Goal: Check status: Check status

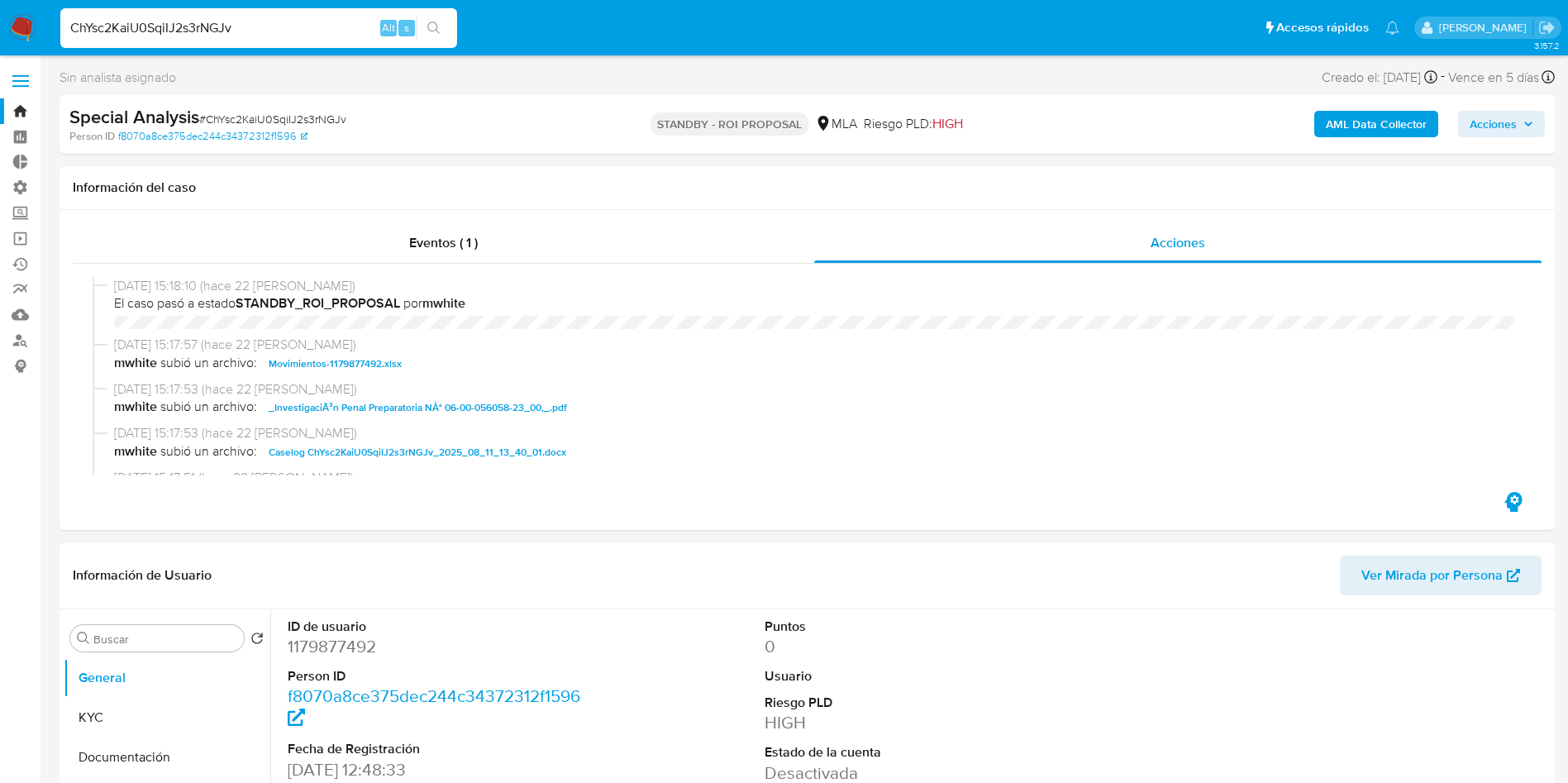
select select "10"
click at [220, 19] on input "ChYsc2KaiU0SqiIJ2s3rNGJv" at bounding box center [259, 28] width 397 height 21
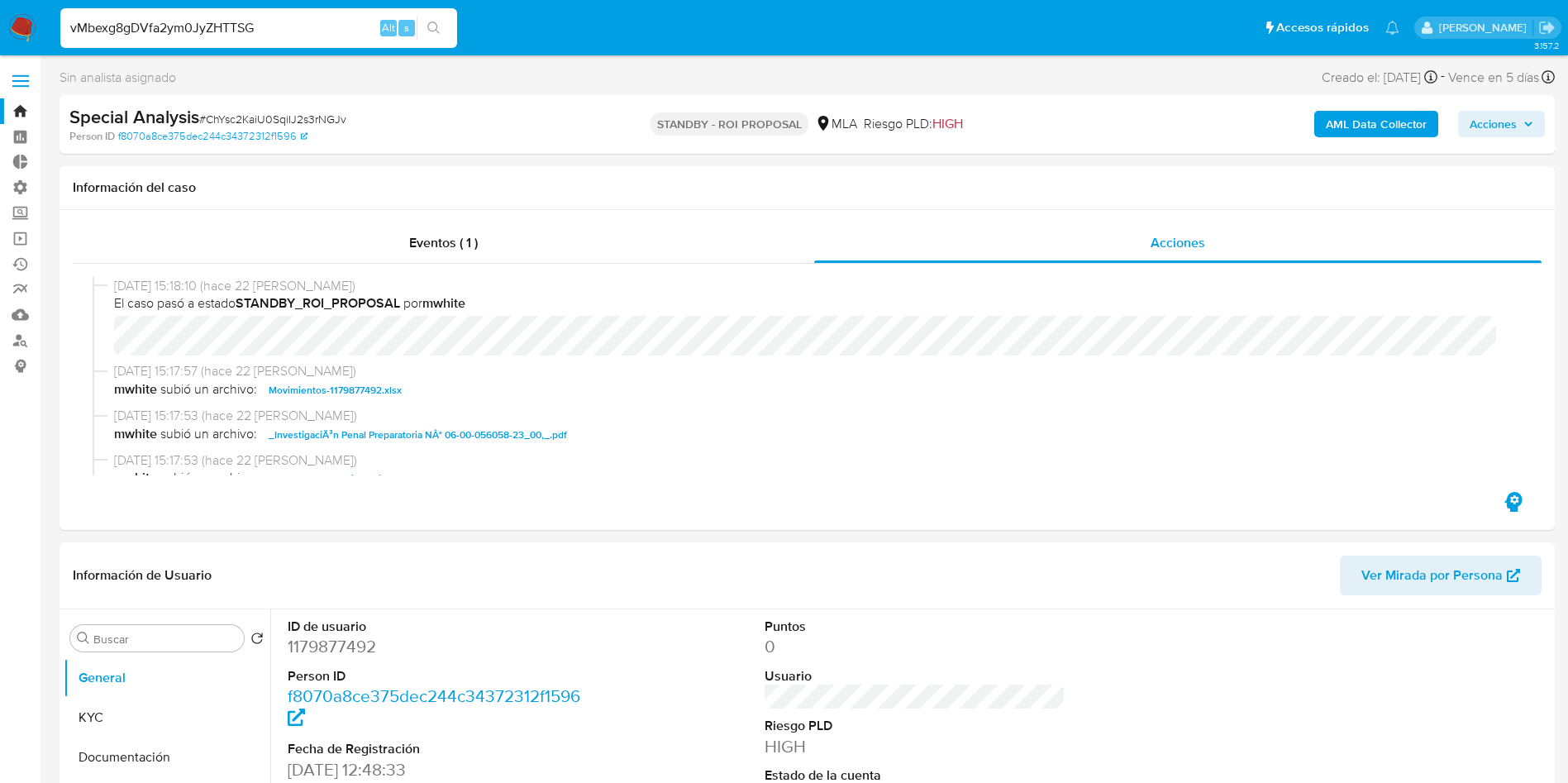
type input "vMbexg8gDVfa2ym0JyZHTTSG"
click at [448, 32] on button "search-icon" at bounding box center [433, 28] width 34 height 23
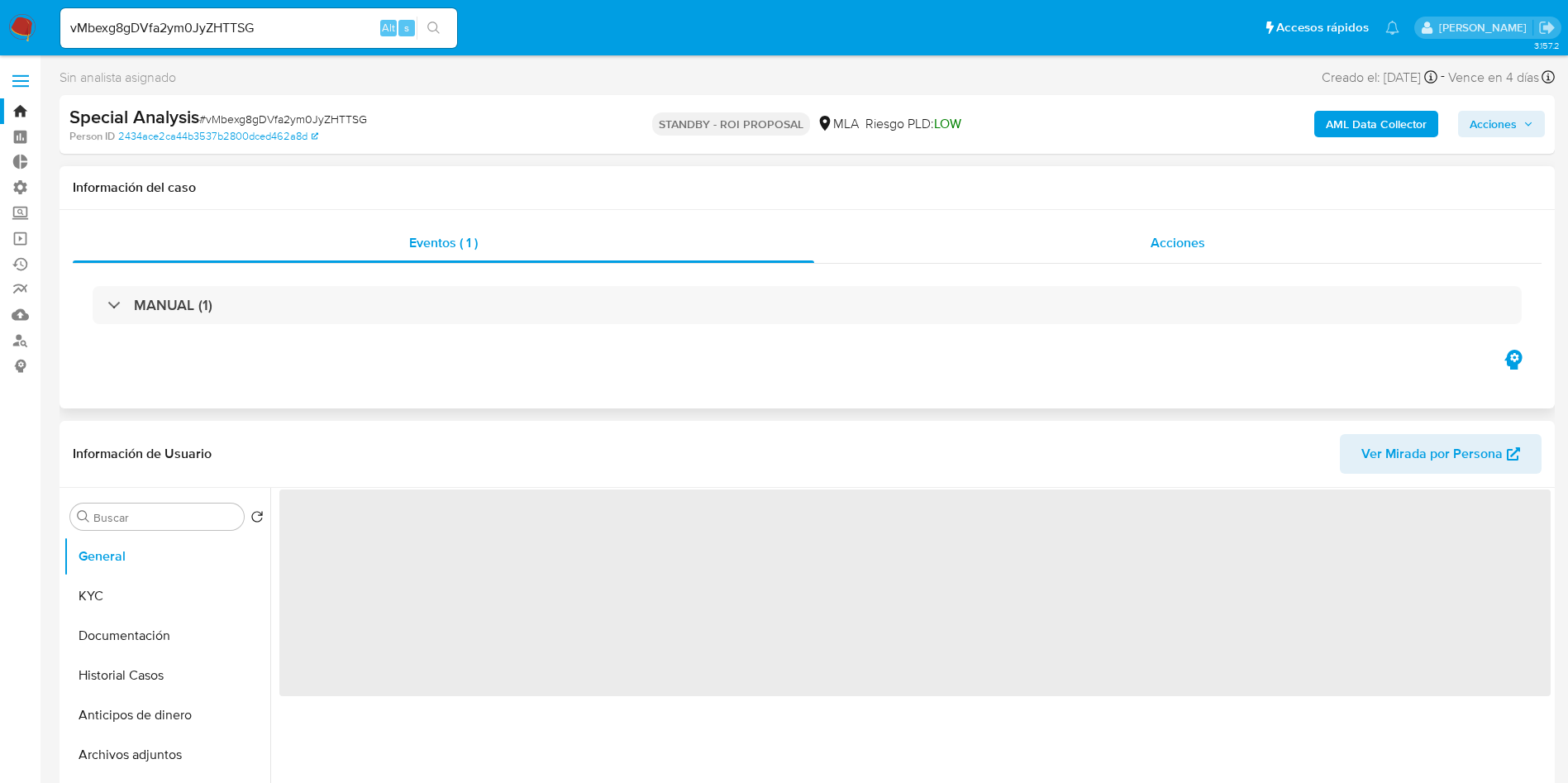
click at [1141, 238] on div "Acciones" at bounding box center [1178, 242] width 728 height 40
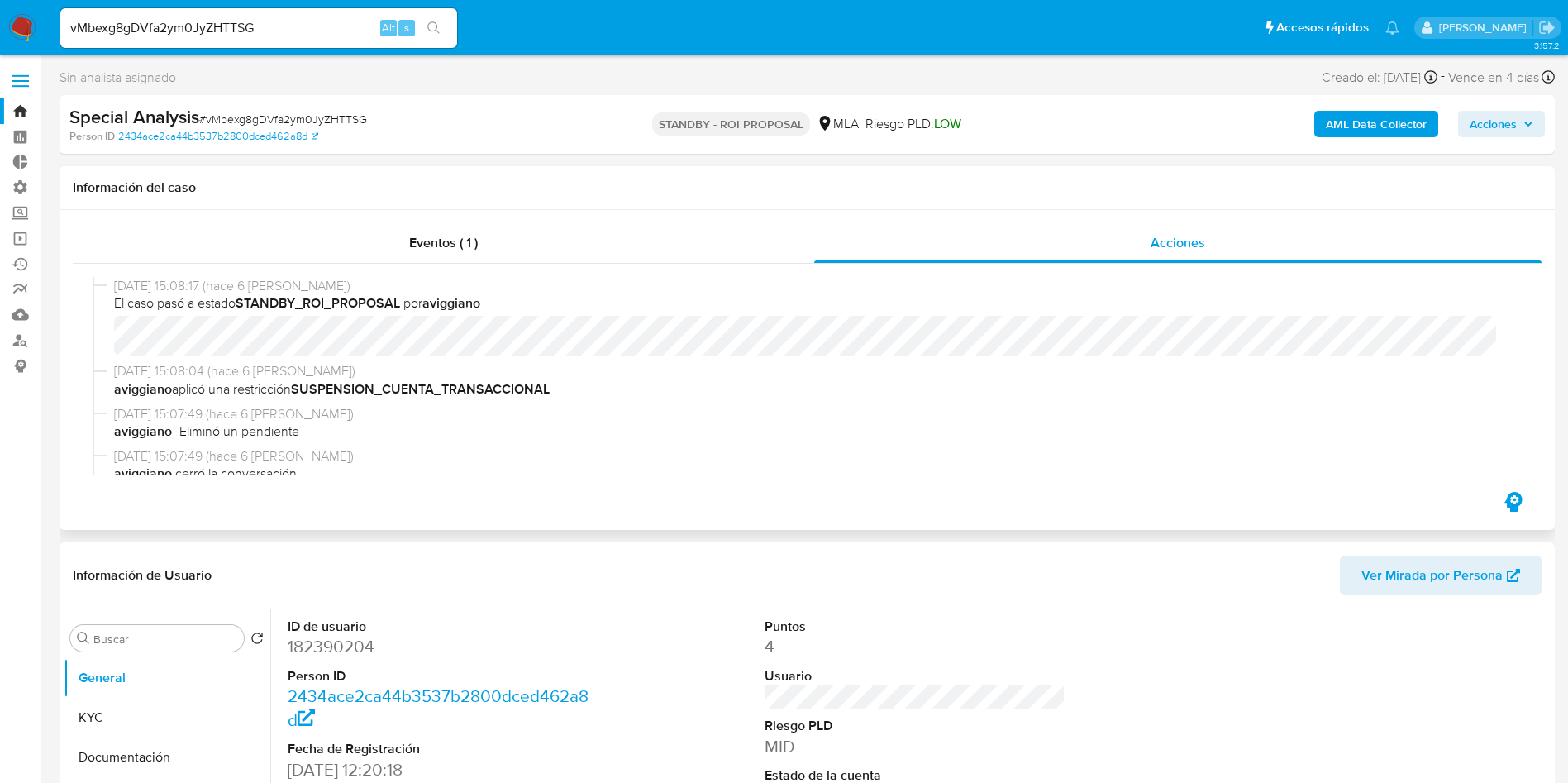
select select "10"
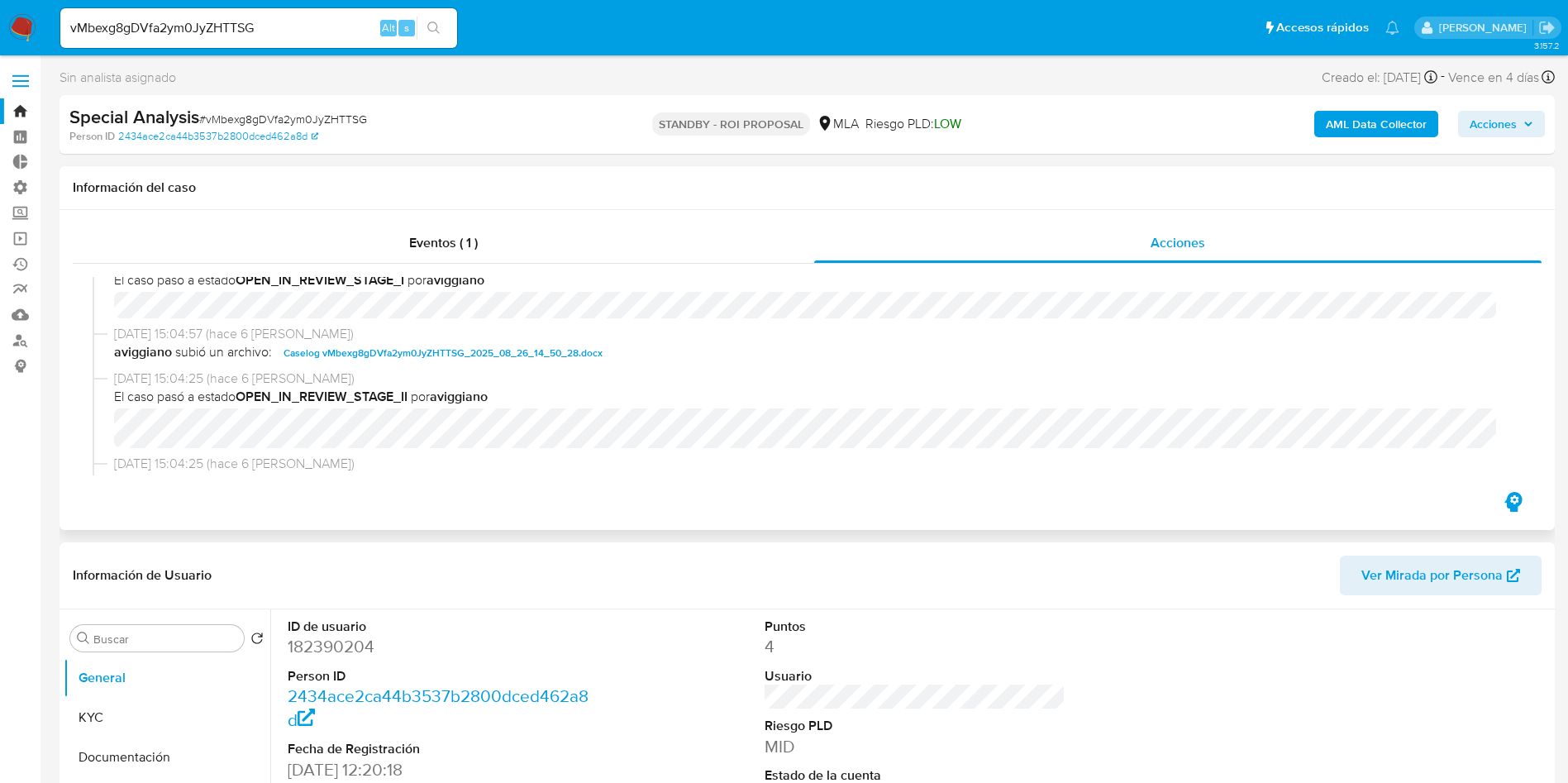
scroll to position [248, 0]
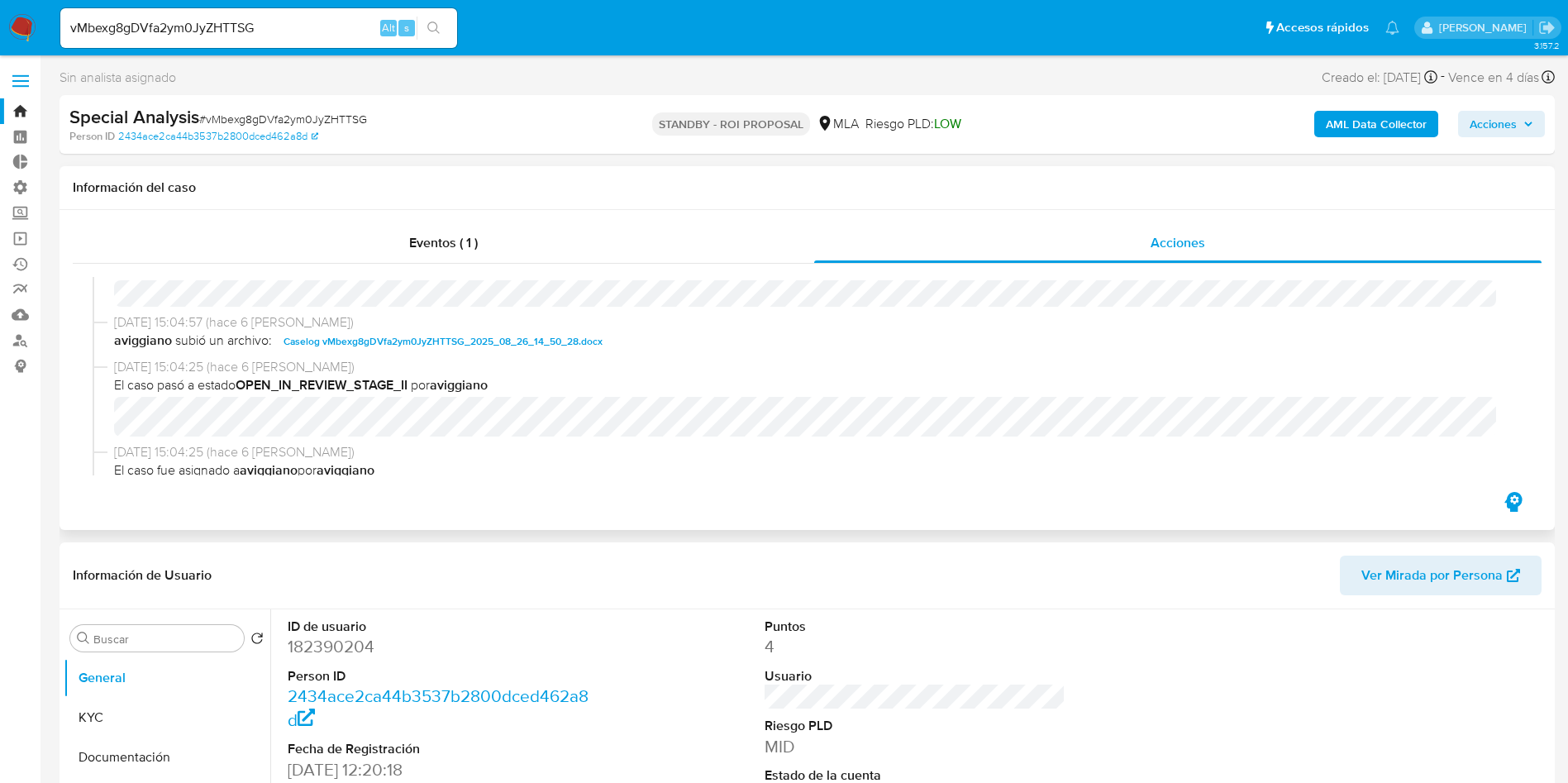
click at [506, 342] on span "Caselog vMbexg8gDVfa2ym0JyZHTTSG_2025_08_26_14_50_28.docx" at bounding box center [443, 342] width 319 height 20
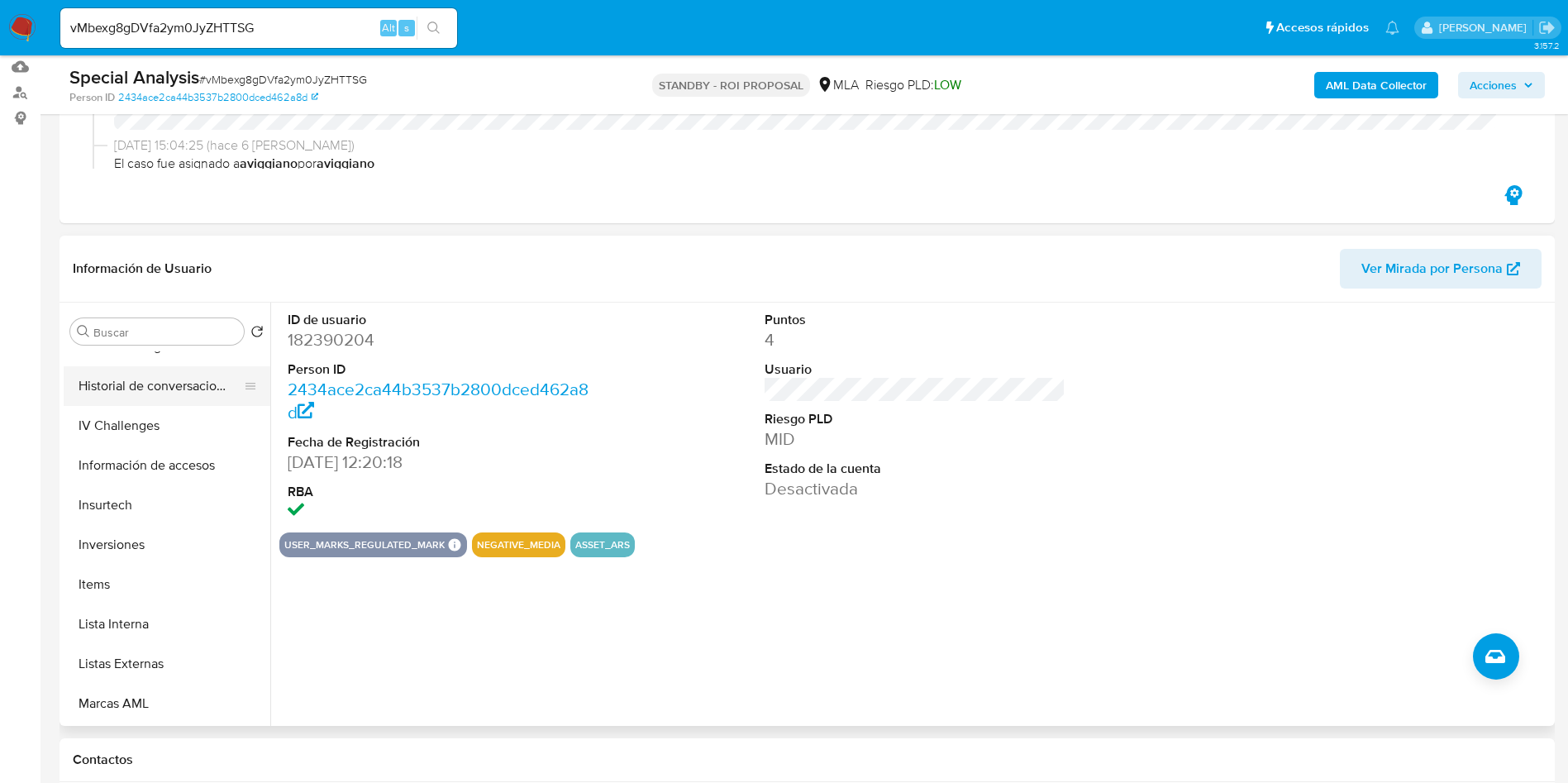
scroll to position [0, 0]
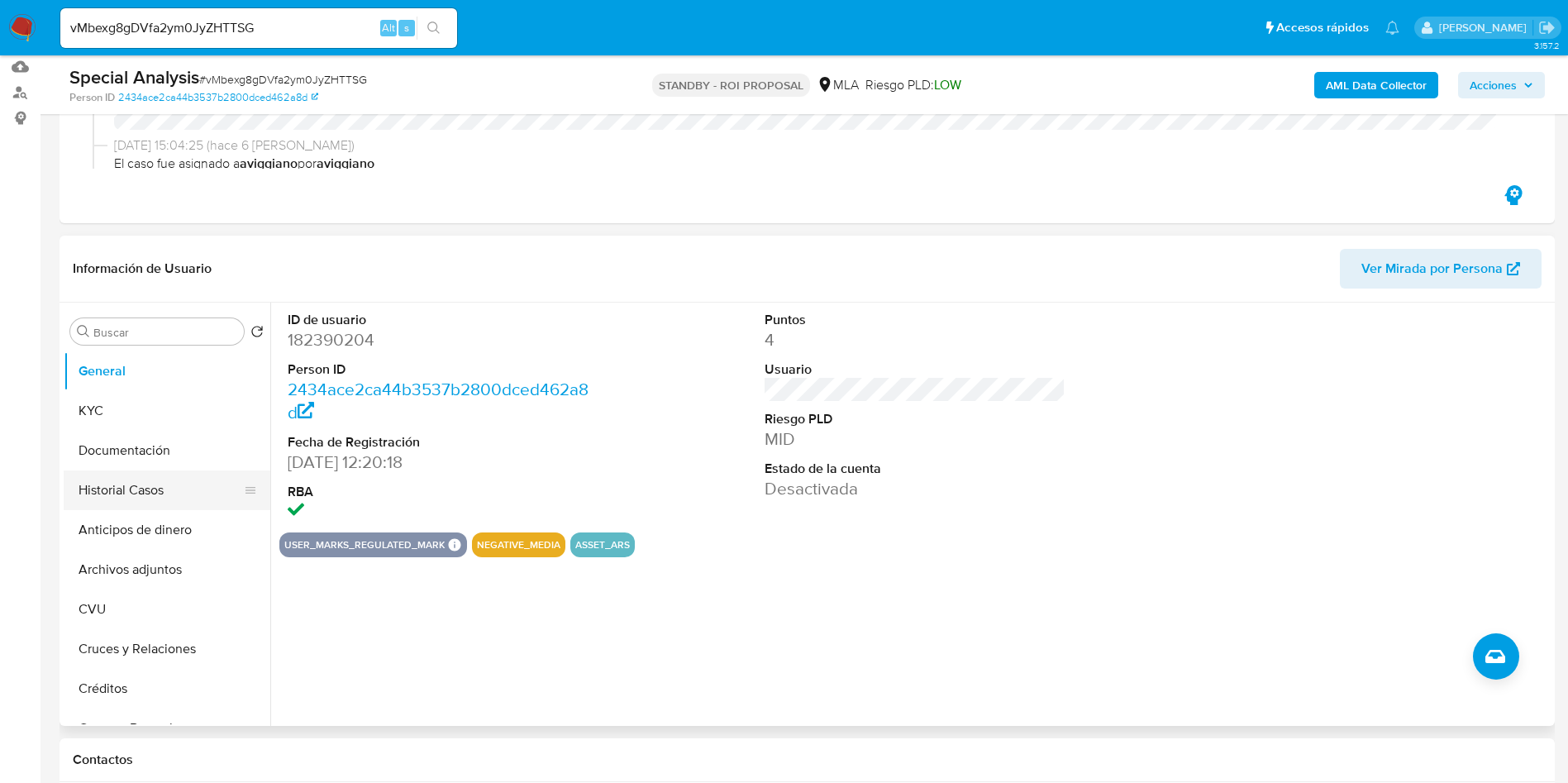
click at [140, 503] on button "Historial Casos" at bounding box center [160, 490] width 193 height 40
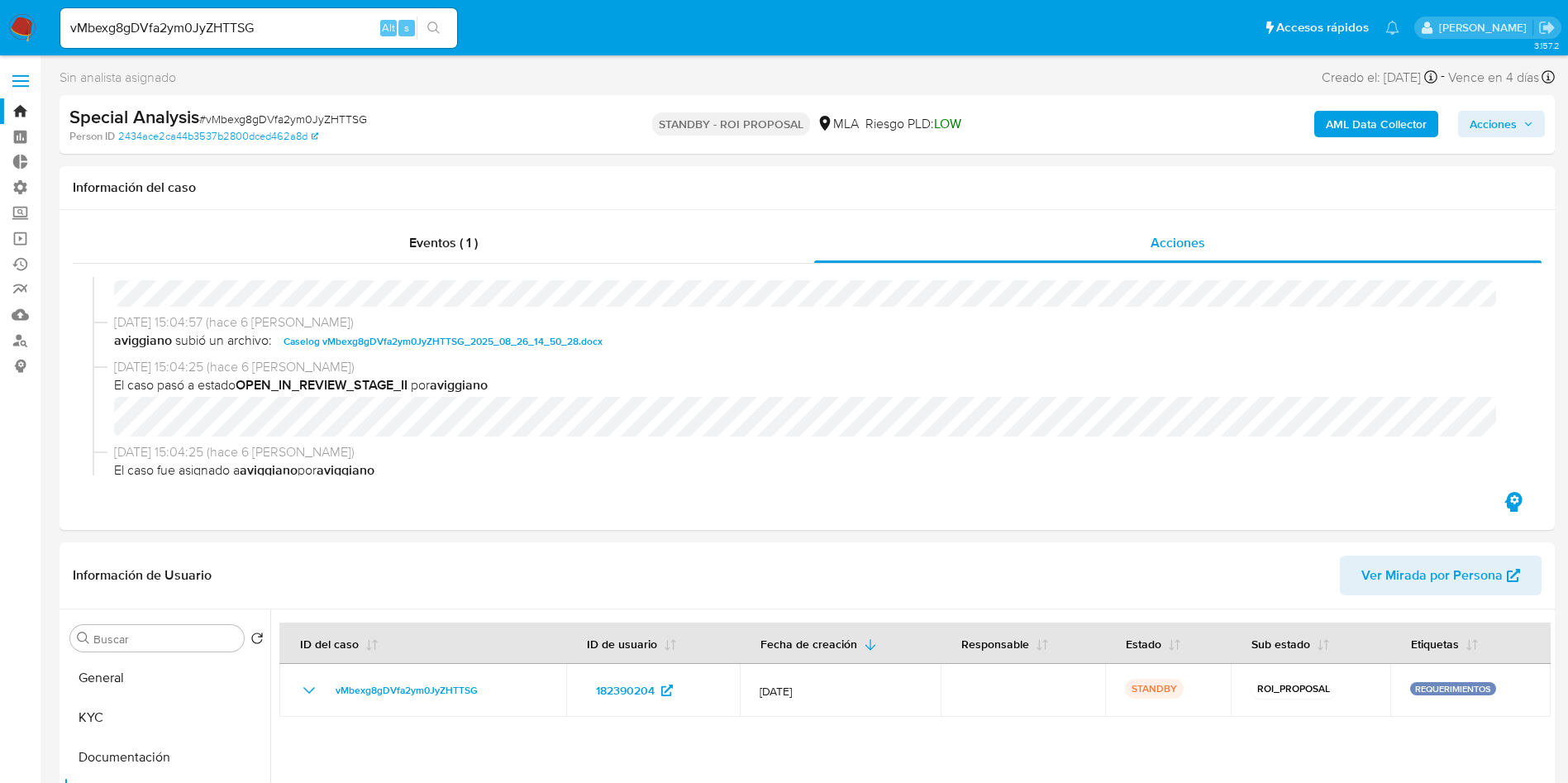
click at [219, 20] on input "vMbexg8gDVfa2ym0JyZHTTSG" at bounding box center [259, 28] width 397 height 21
drag, startPoint x: 219, startPoint y: 20, endPoint x: 313, endPoint y: 11, distance: 94.4
click at [218, 17] on input "vMbexg8gDVfa2ym0JyZHTTSG" at bounding box center [259, 28] width 397 height 21
paste input "sg0jn9hltjYcqpEmKaSKOuJQ"
type input "sg0jn9hltjYcqpEmKaSKOuJQ"
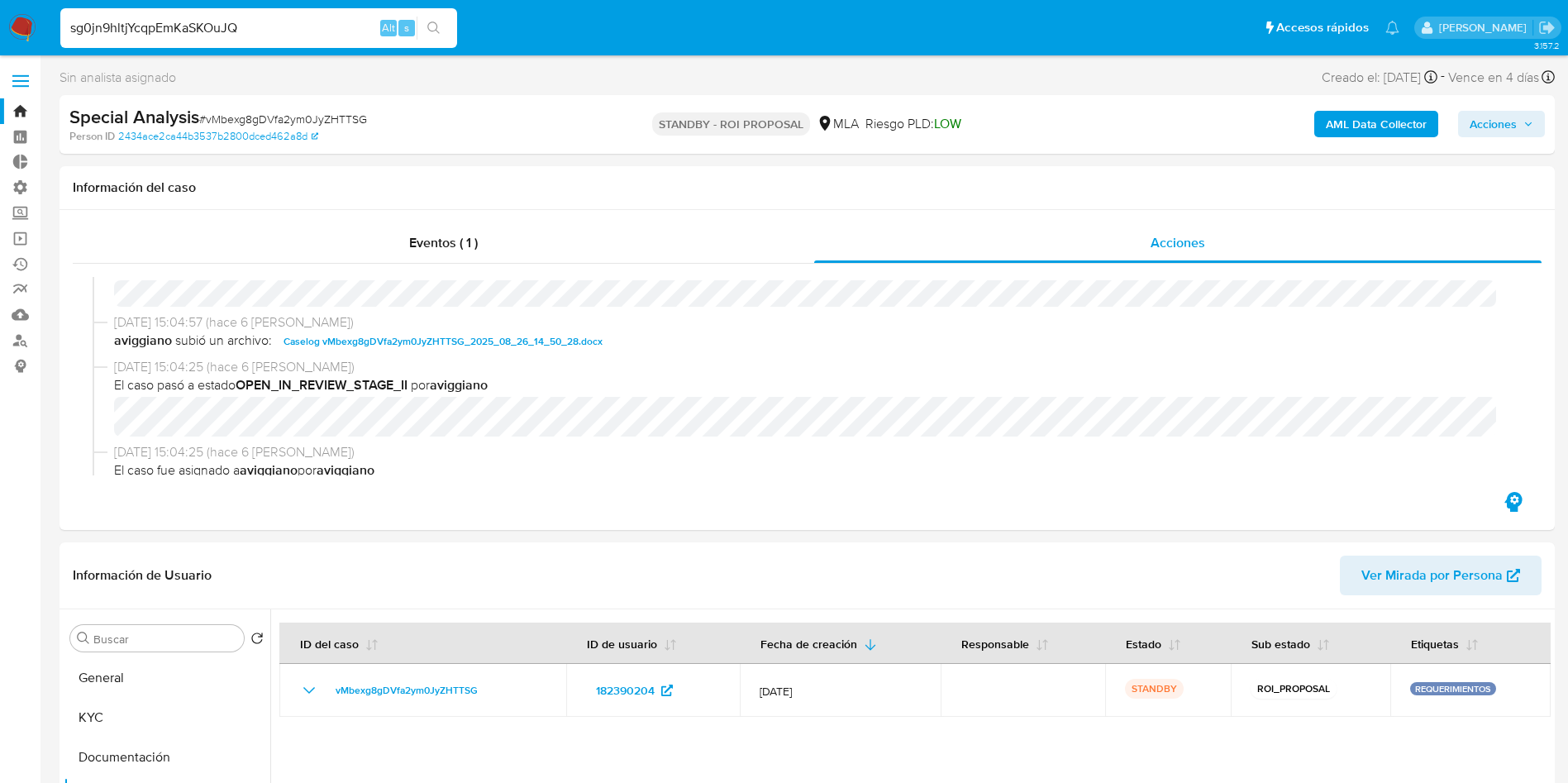
click at [428, 33] on icon "search-icon" at bounding box center [434, 28] width 14 height 14
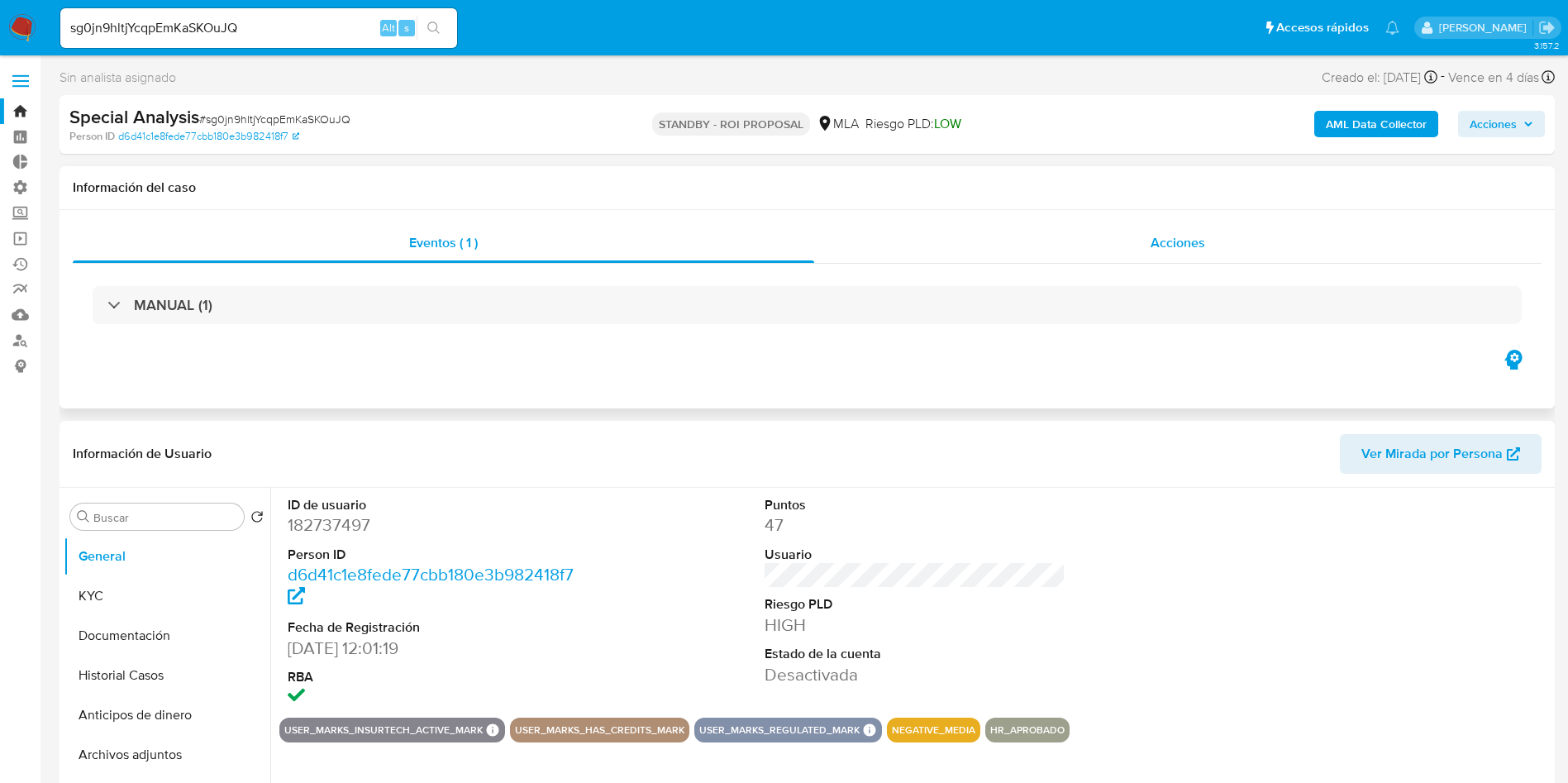
click at [1174, 234] on span "Acciones" at bounding box center [1178, 243] width 55 height 19
select select "10"
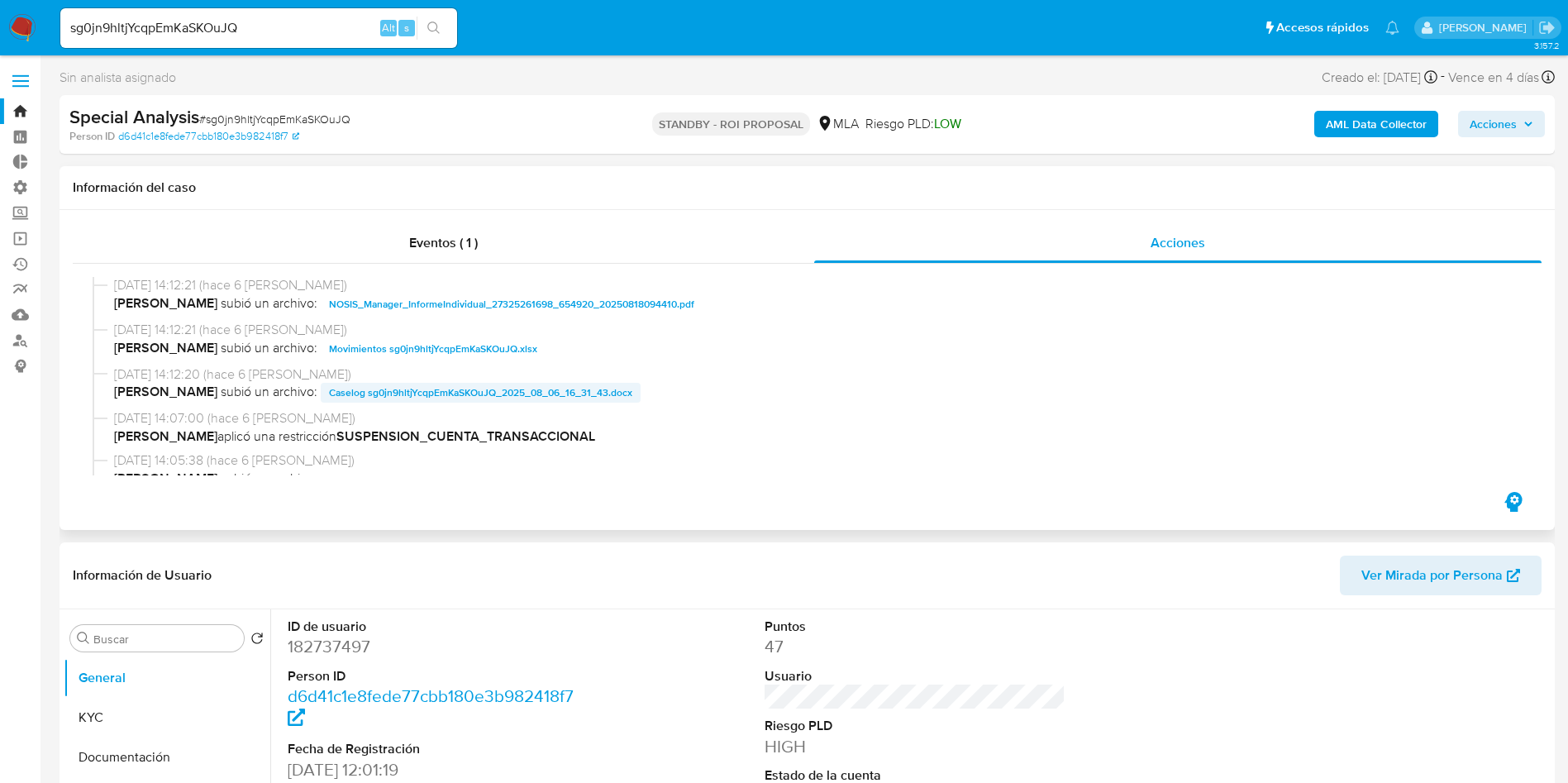
scroll to position [125, 0]
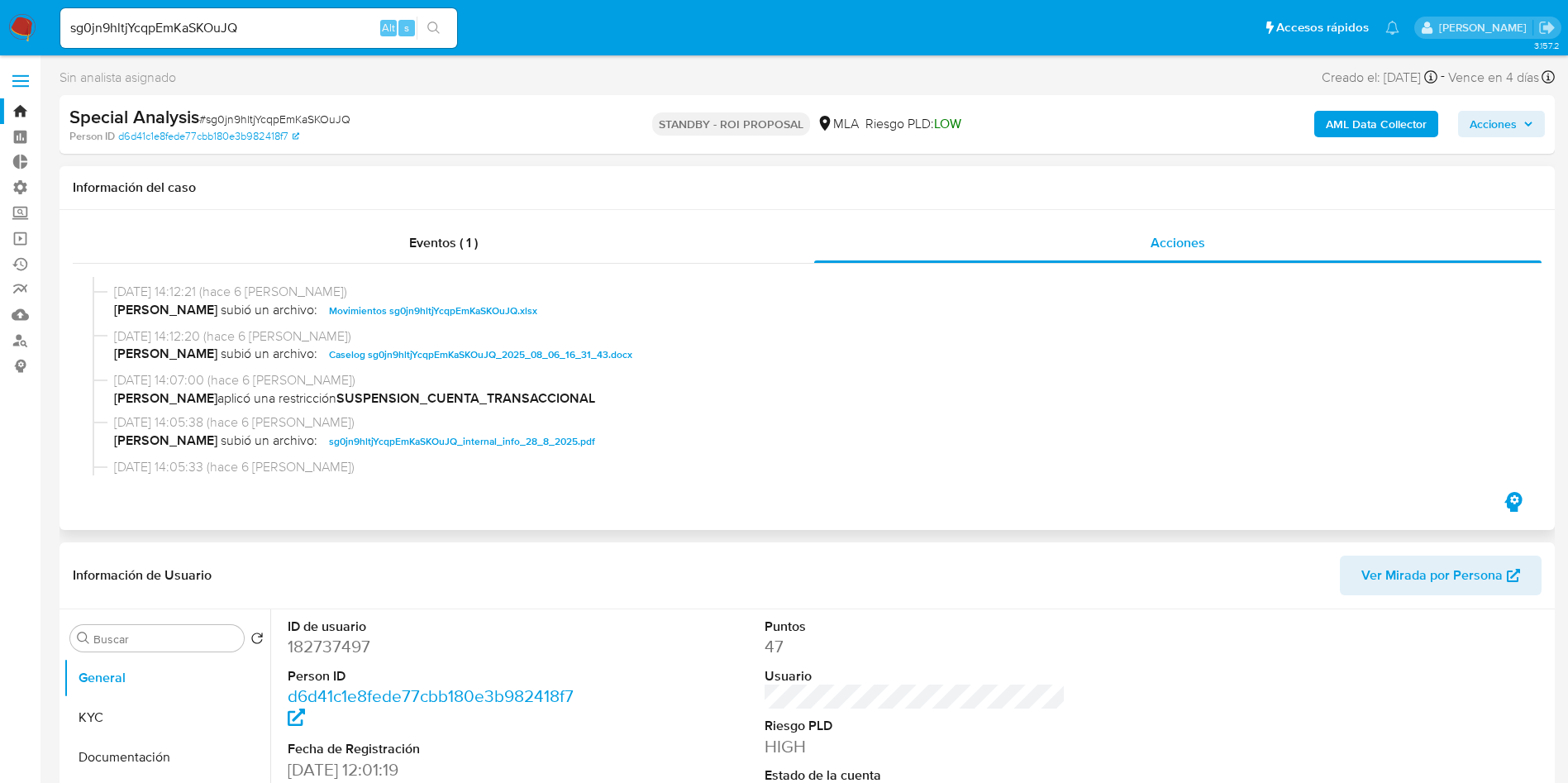
click at [416, 349] on span "Caselog sg0jn9hltjYcqpEmKaSKOuJQ_2025_08_06_16_31_43.docx" at bounding box center [481, 354] width 303 height 20
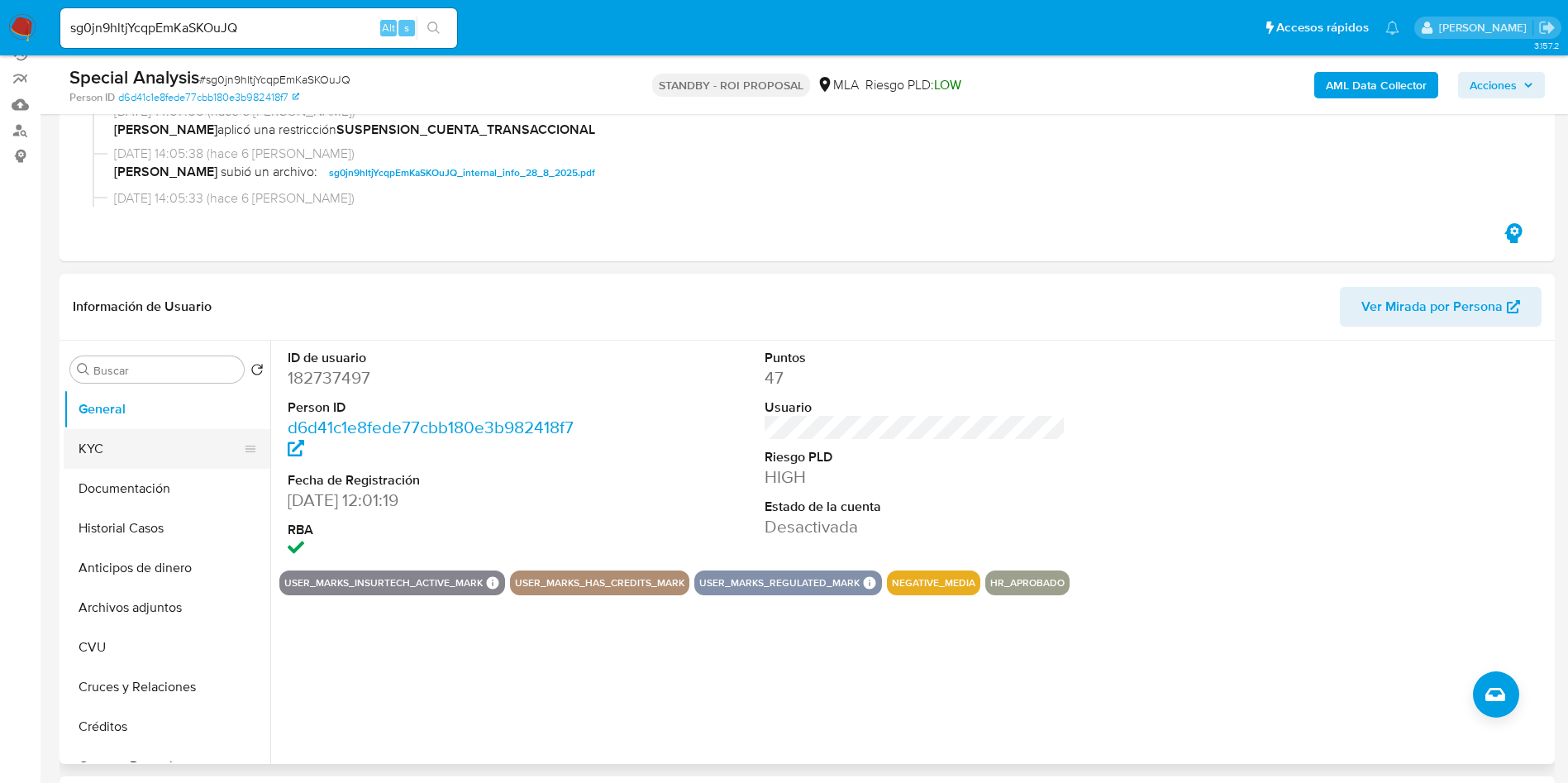
scroll to position [248, 0]
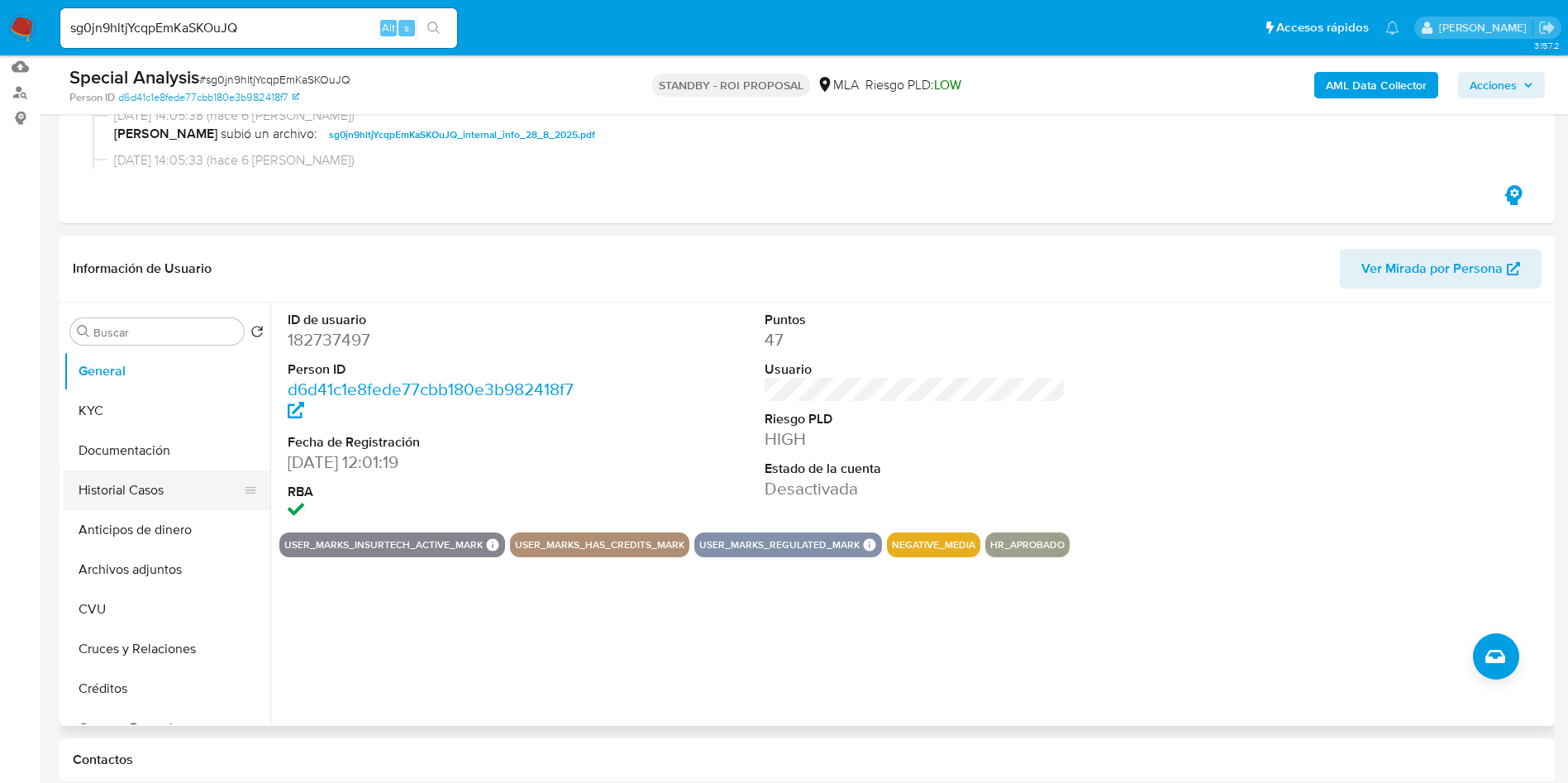
click at [142, 484] on button "Historial Casos" at bounding box center [160, 490] width 193 height 40
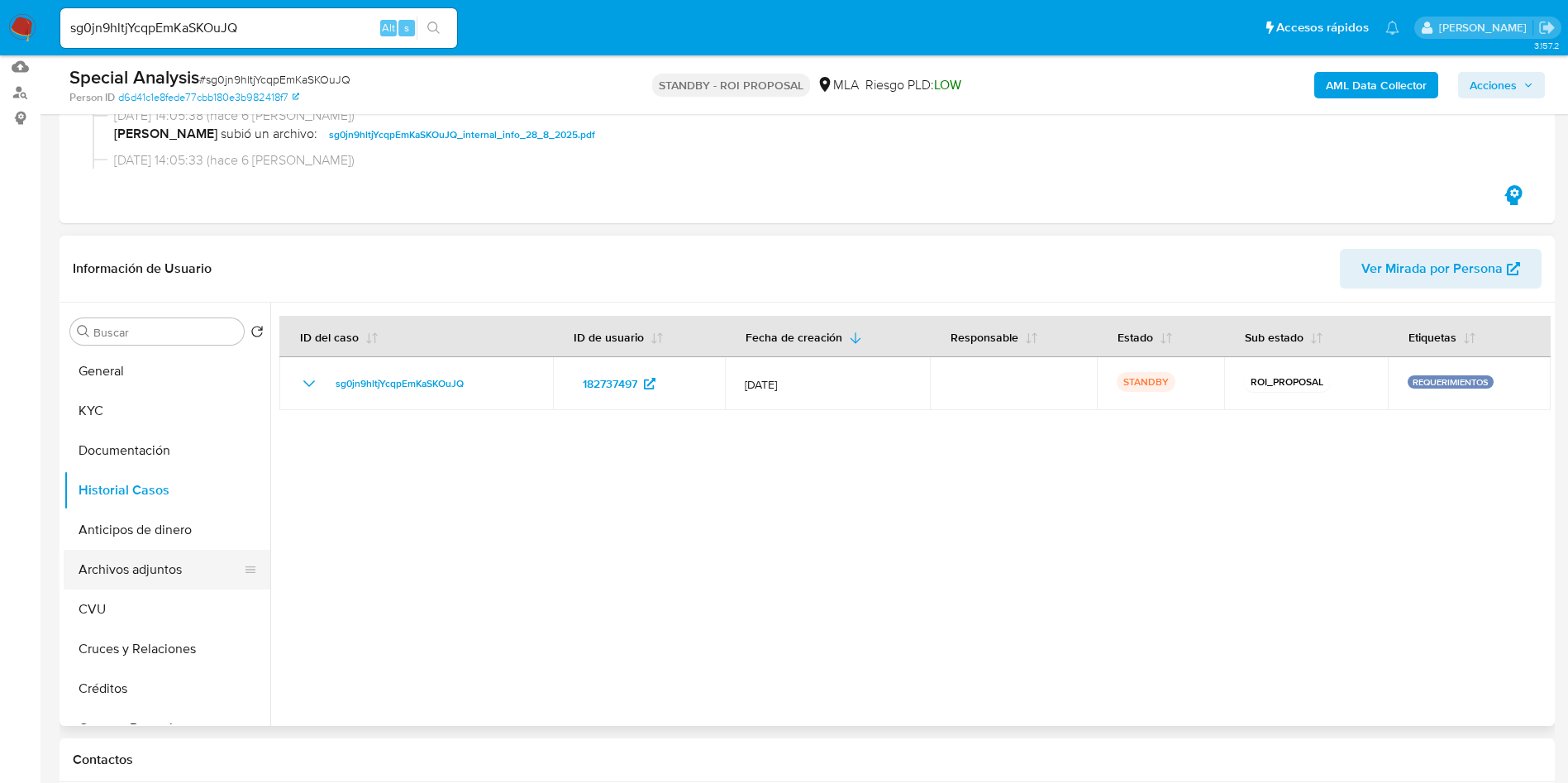
click at [159, 580] on button "Archivos adjuntos" at bounding box center [160, 570] width 193 height 40
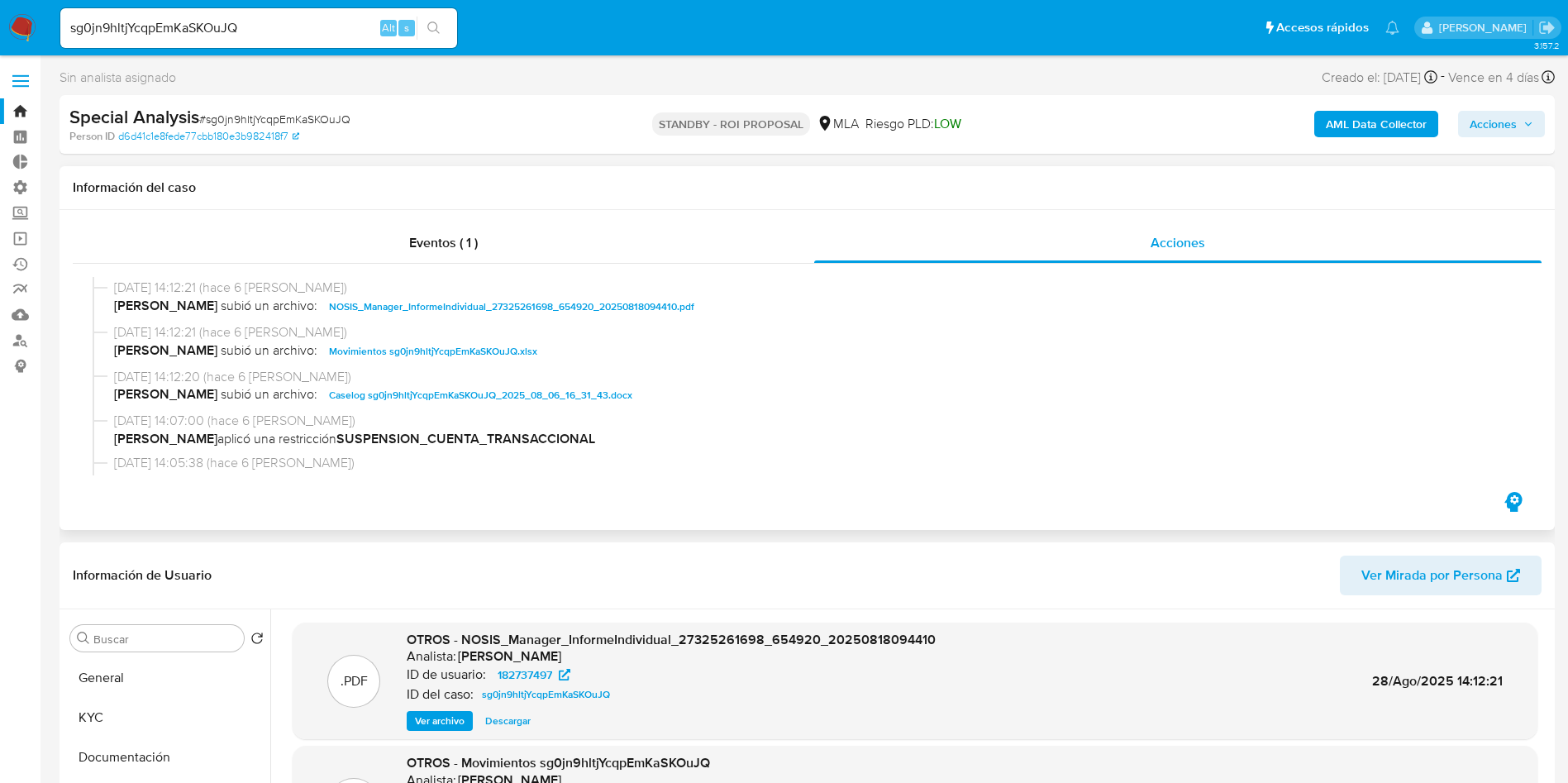
scroll to position [0, 0]
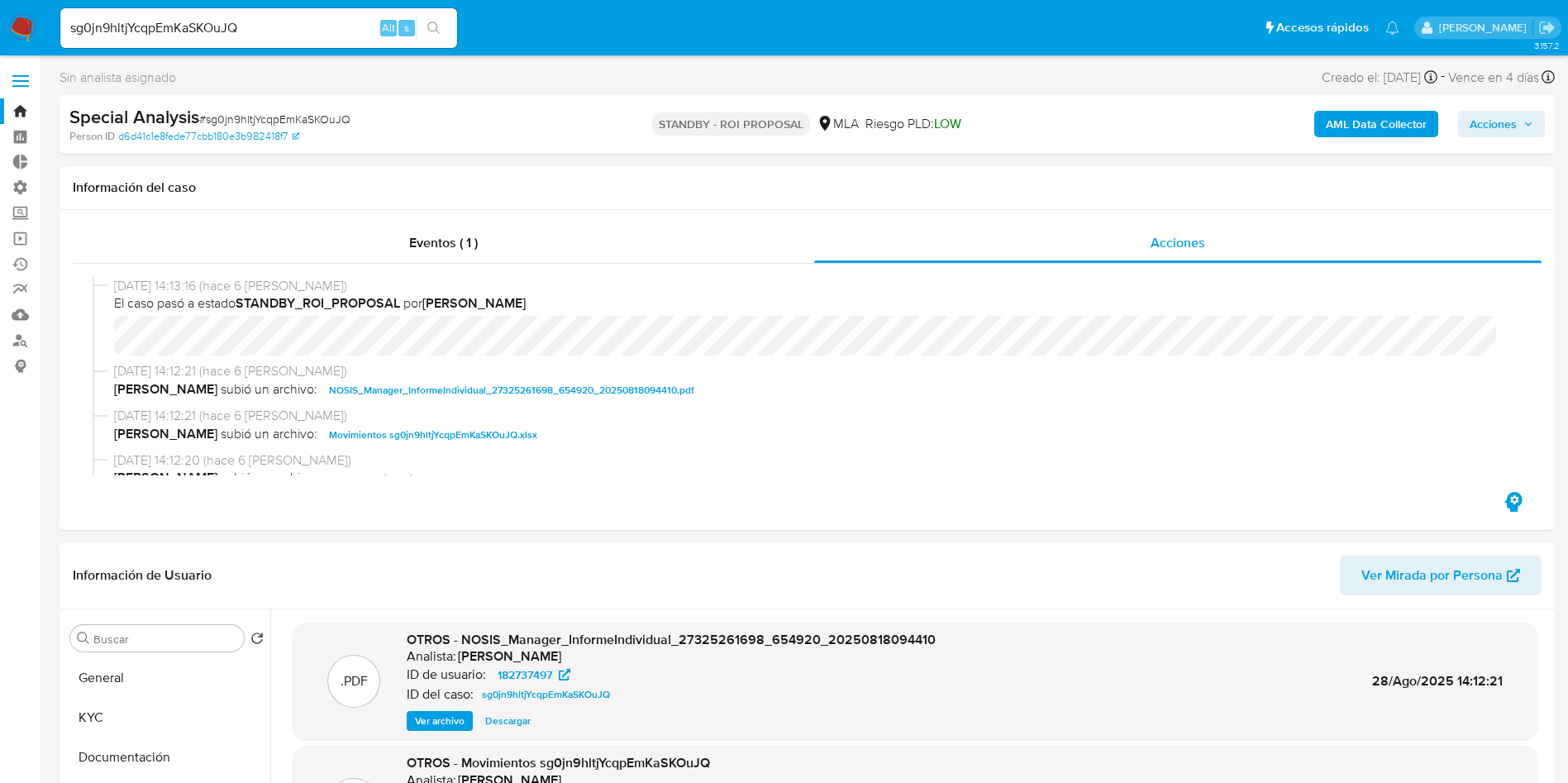
click at [281, 27] on input "sg0jn9hltjYcqpEmKaSKOuJQ" at bounding box center [259, 28] width 397 height 21
paste input "4C0lX1jVLPXT5atkXqaPtR7V"
type input "4C0lX1jVLPXT5atkXqaPtR7V"
click at [437, 21] on icon "search-icon" at bounding box center [434, 28] width 14 height 14
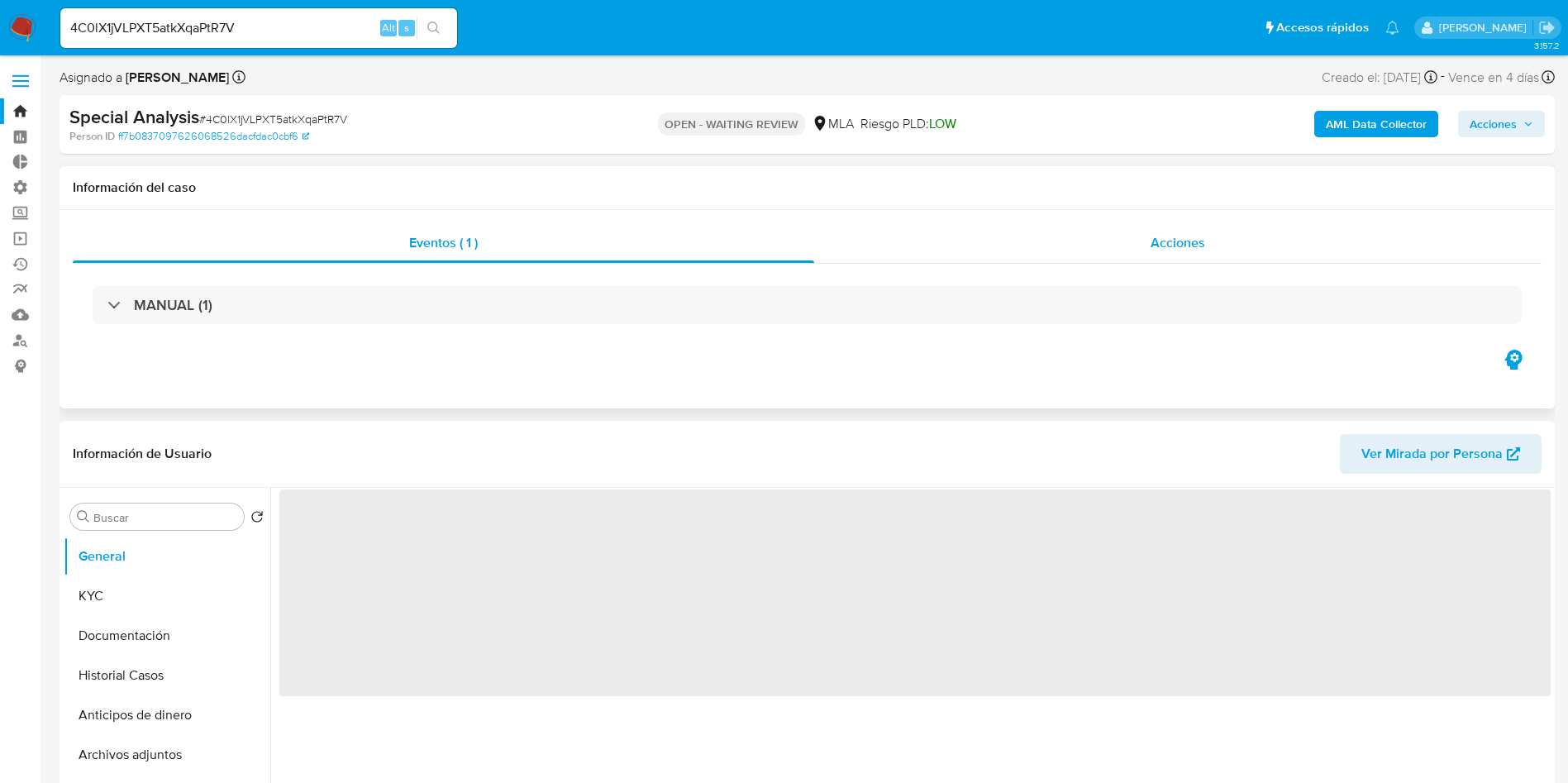
click at [1144, 244] on div "Acciones" at bounding box center [1178, 242] width 728 height 40
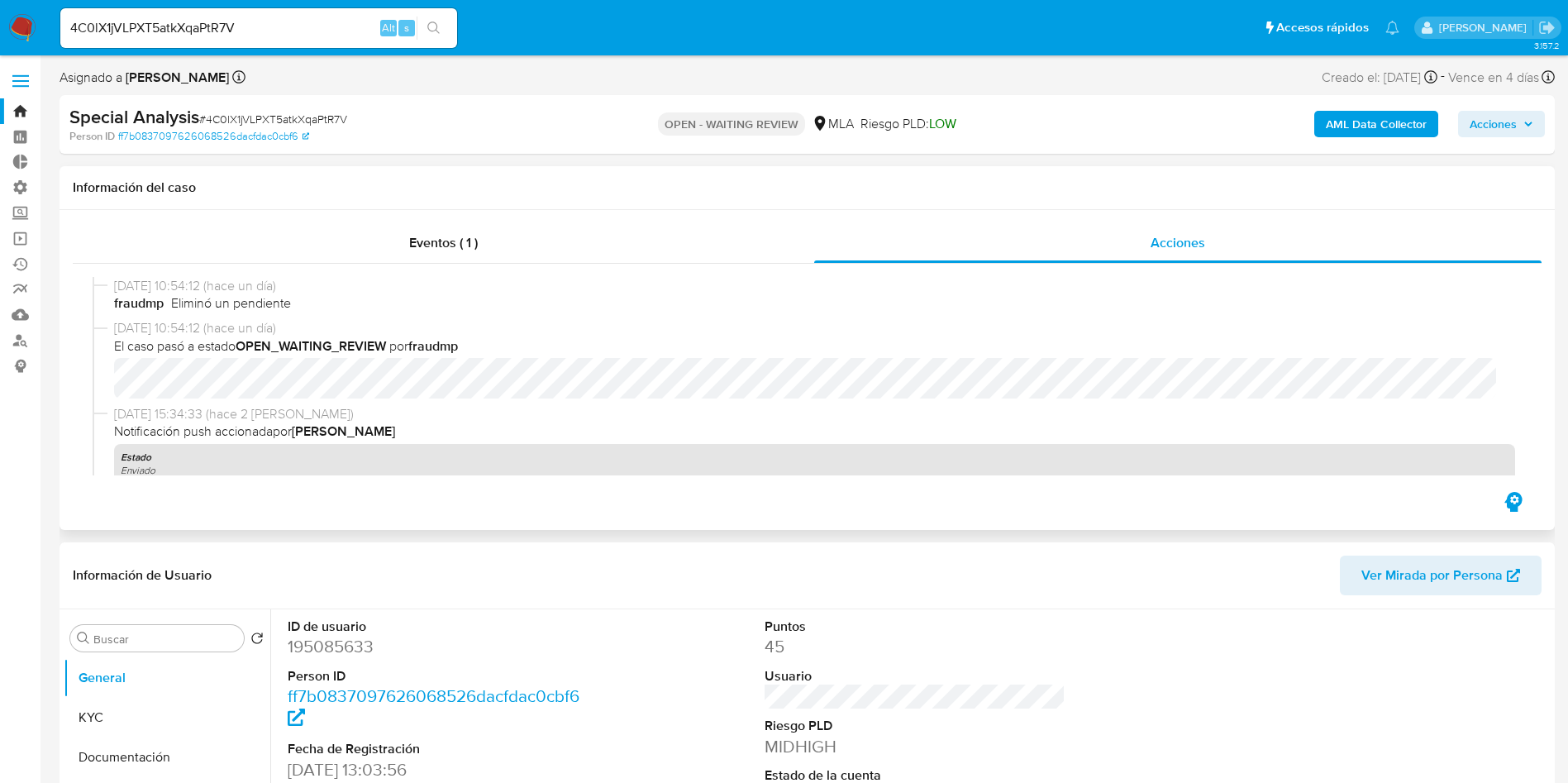
select select "10"
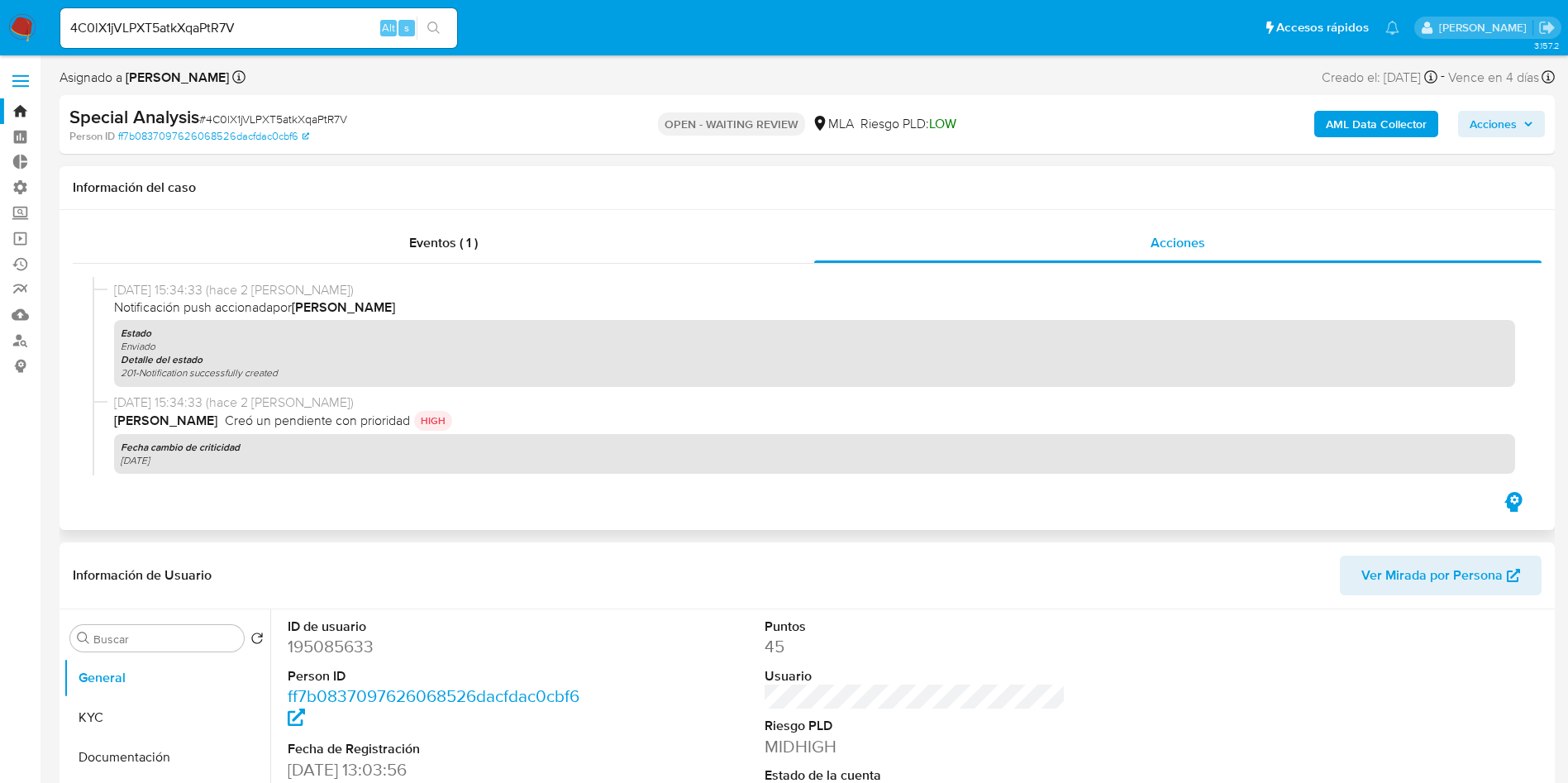
scroll to position [248, 0]
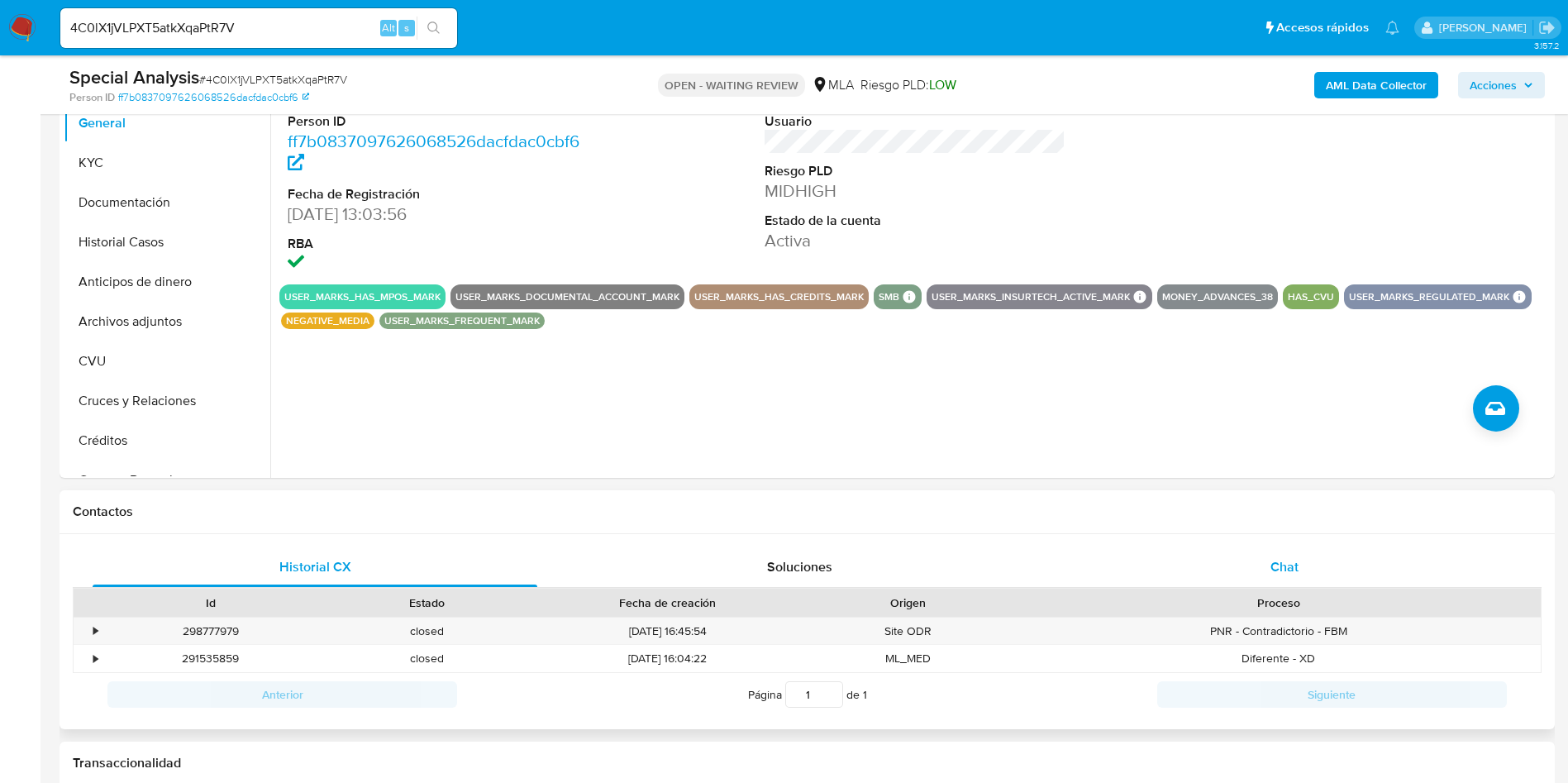
click at [1279, 557] on span "Chat" at bounding box center [1284, 567] width 28 height 19
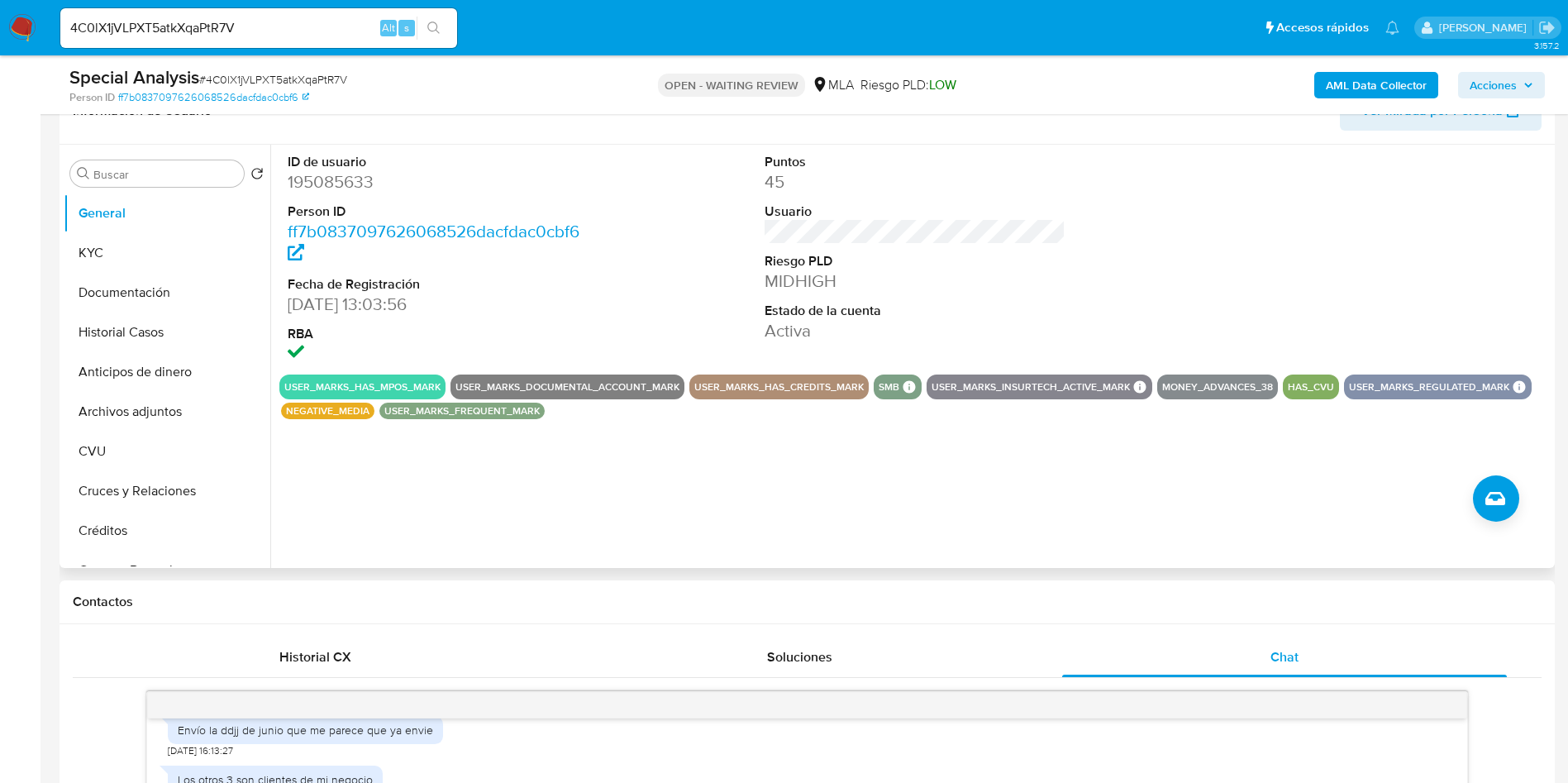
scroll to position [373, 0]
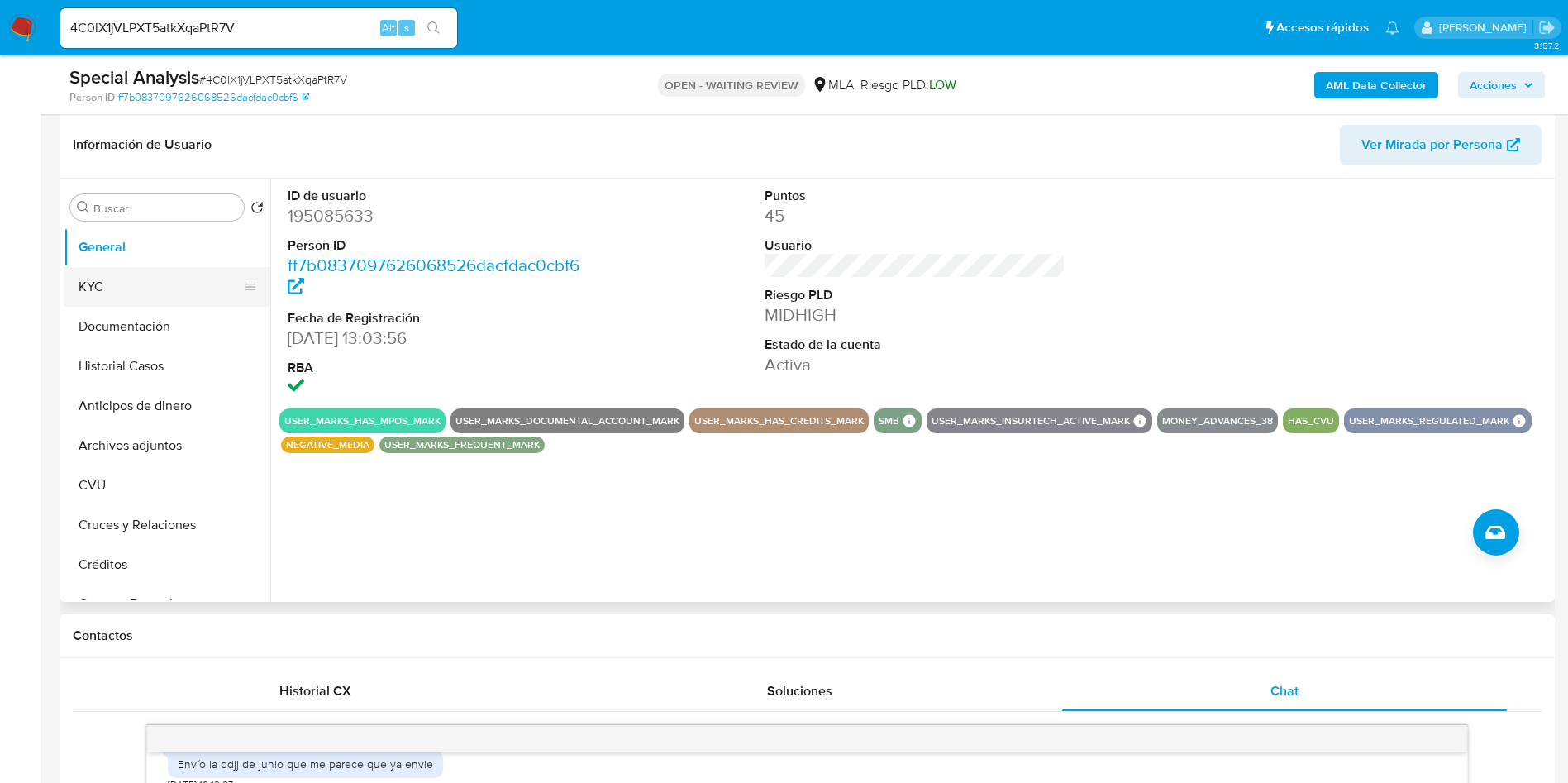
click at [159, 292] on button "KYC" at bounding box center [160, 287] width 193 height 40
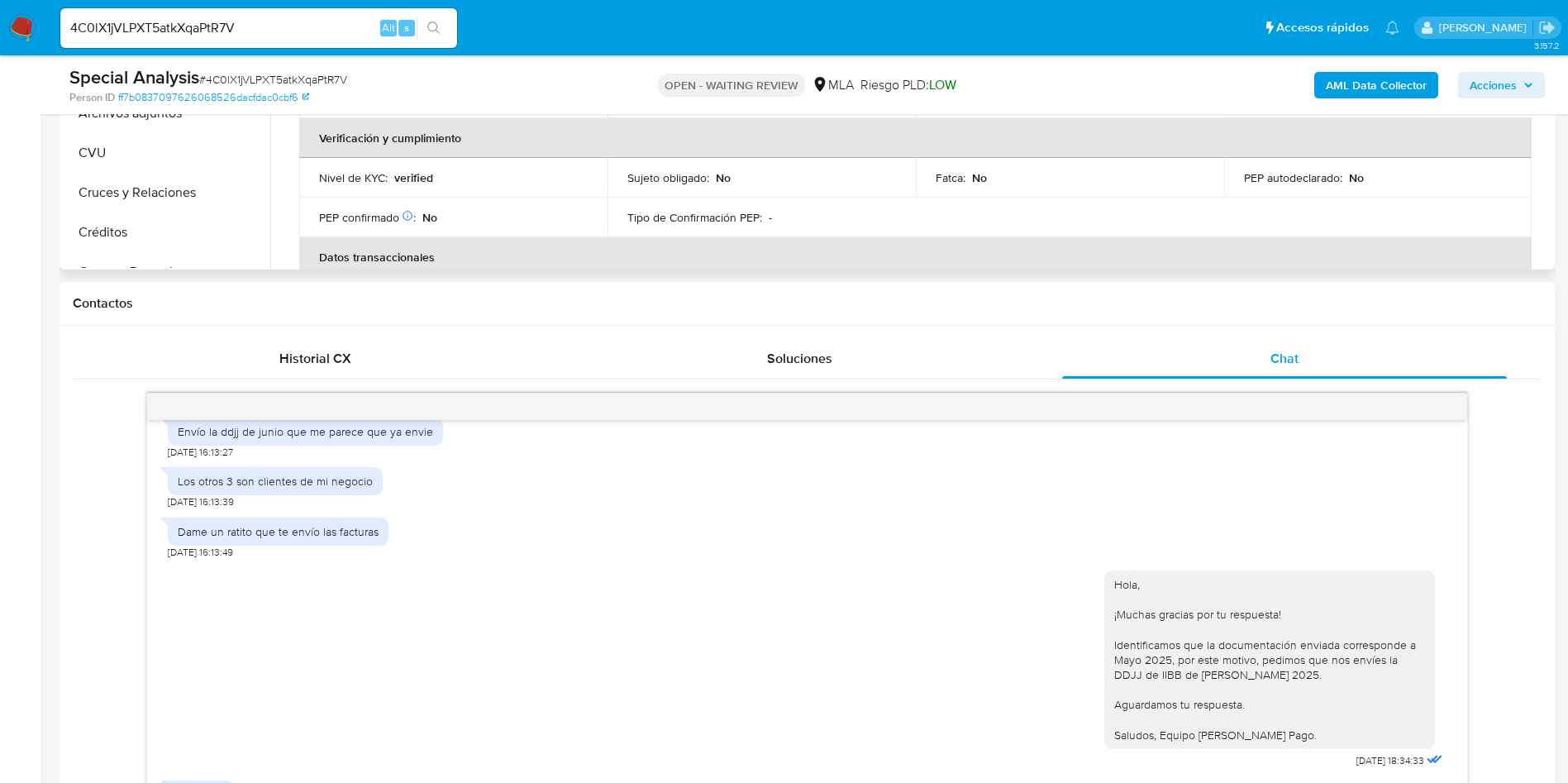
scroll to position [621, 0]
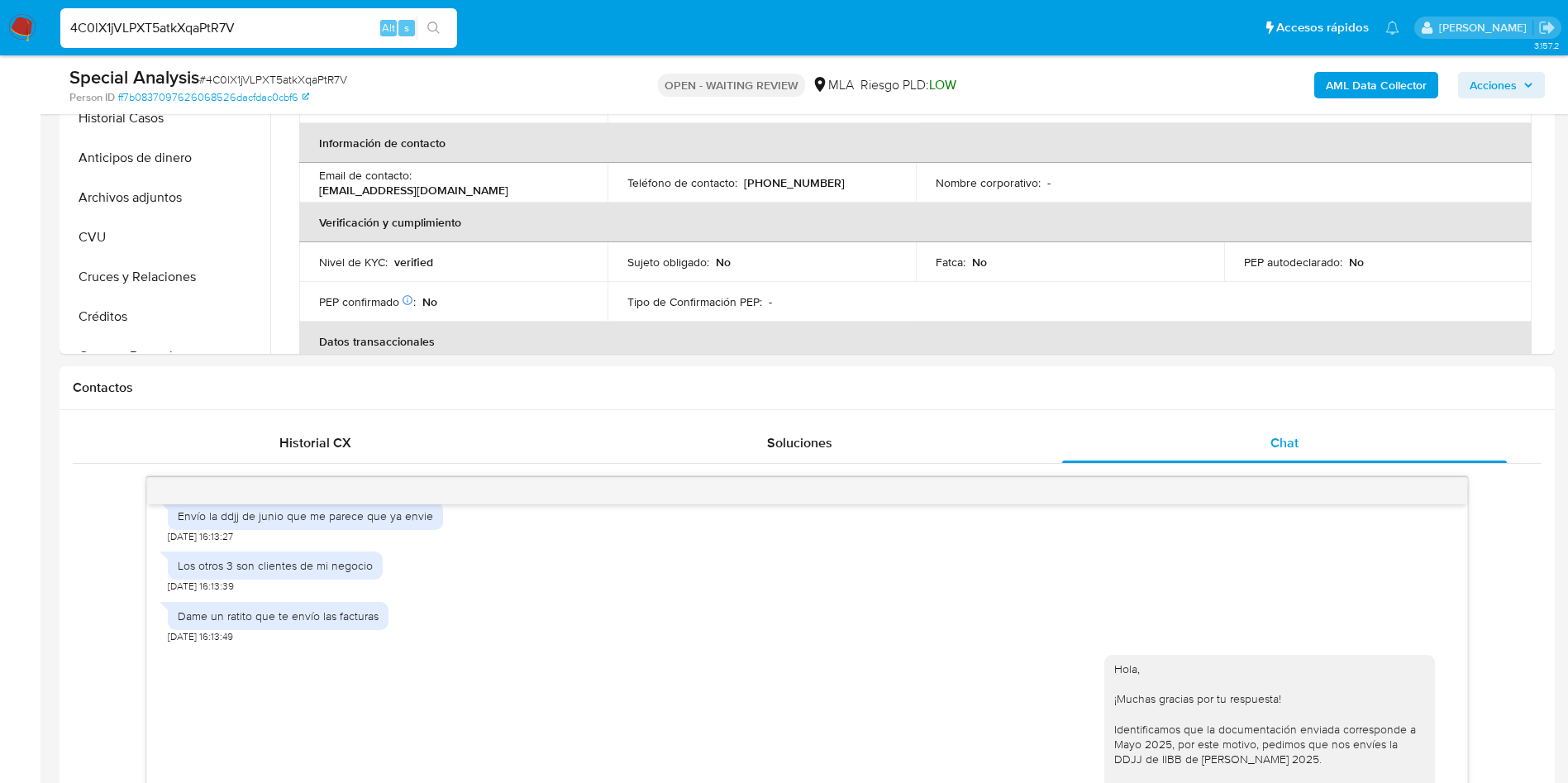
click at [228, 26] on input "4C0lX1jVLPXT5atkXqaPtR7V" at bounding box center [259, 28] width 397 height 21
paste input "FFn48Xf96NZvbH4HdJayWbnK"
type input "FFn48Xf96NZvbH4HdJayWbnK"
click at [435, 24] on icon "search-icon" at bounding box center [434, 28] width 14 height 14
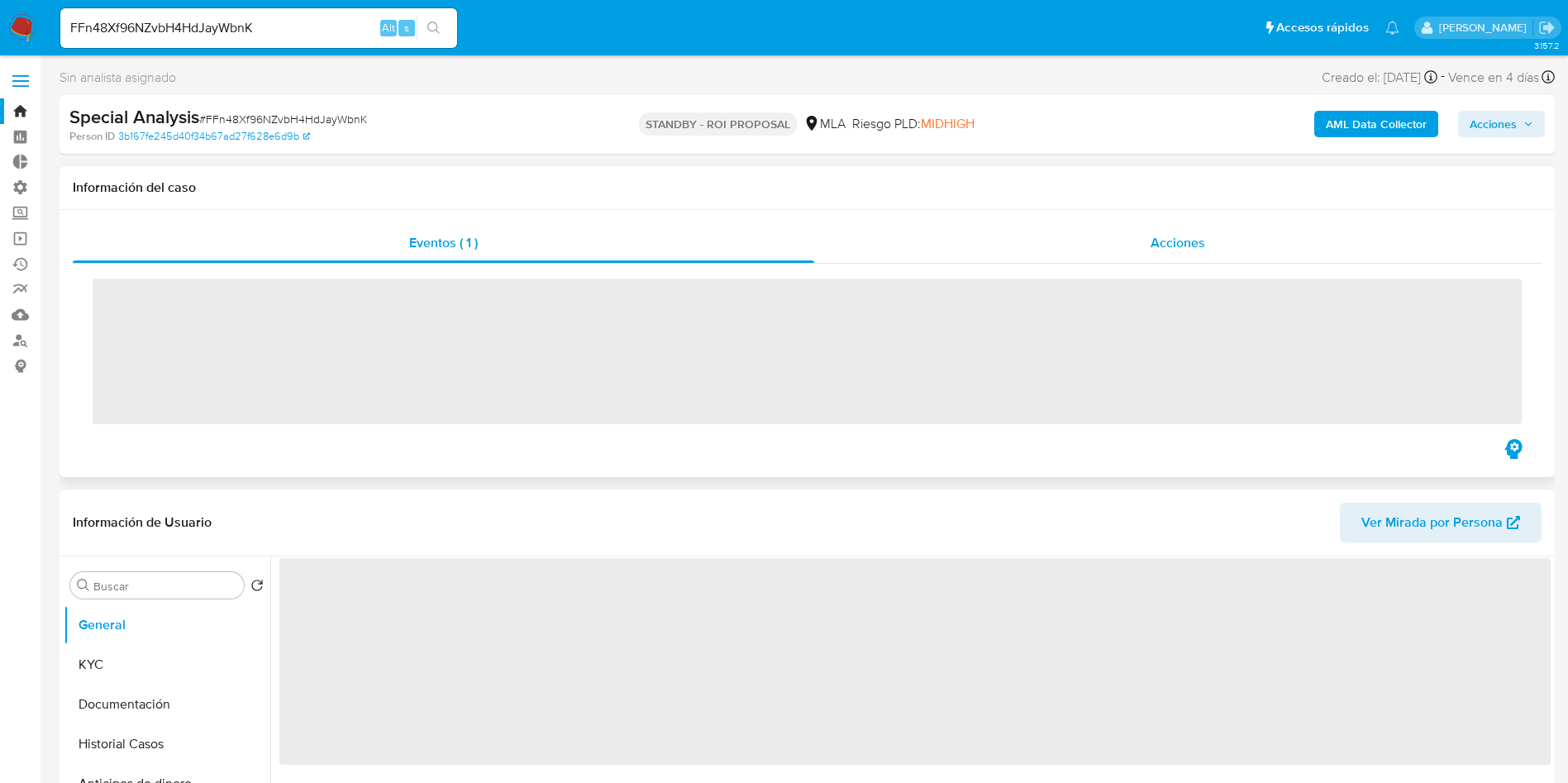
click at [1198, 234] on span "Acciones" at bounding box center [1178, 243] width 55 height 19
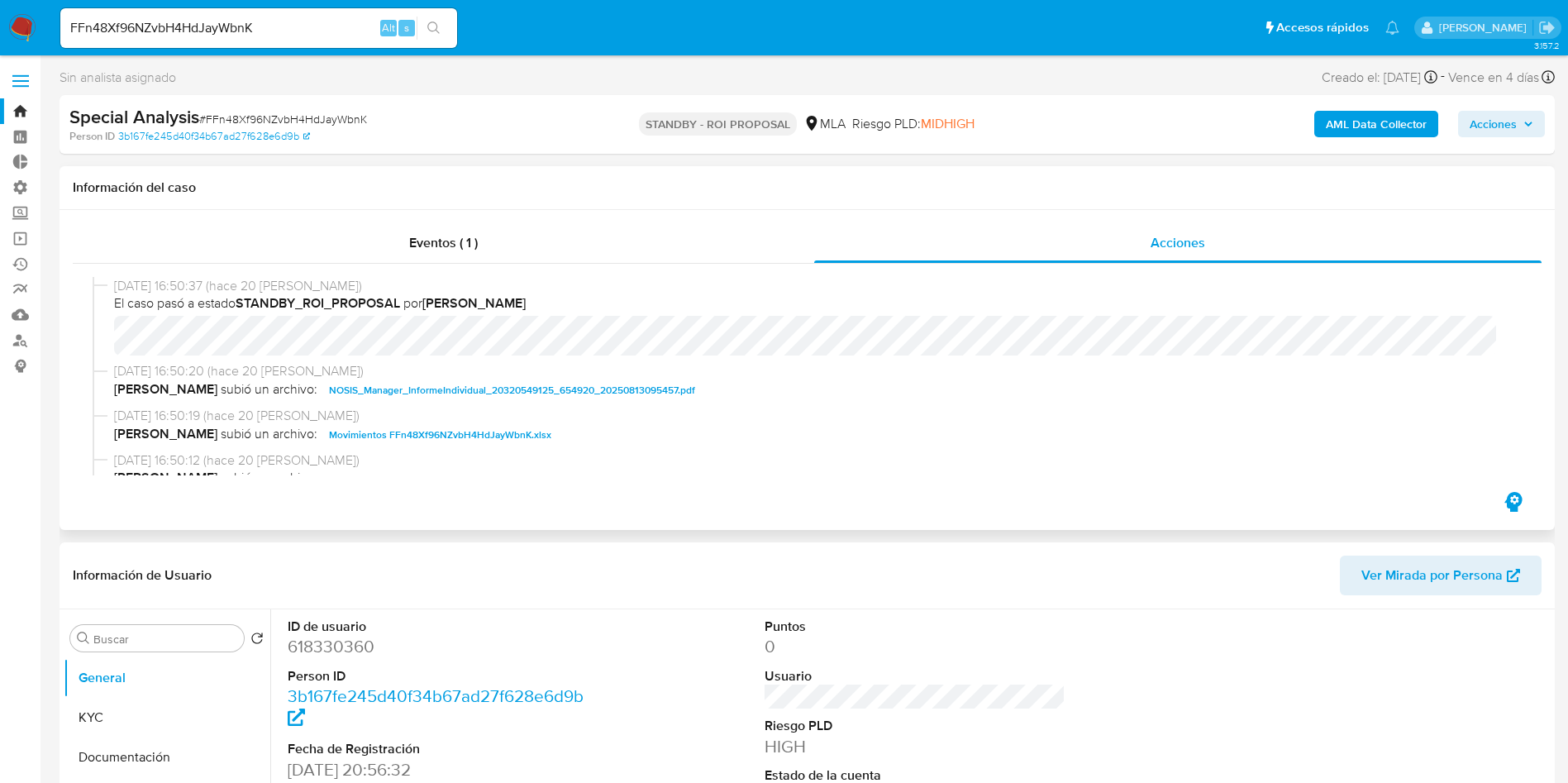
select select "10"
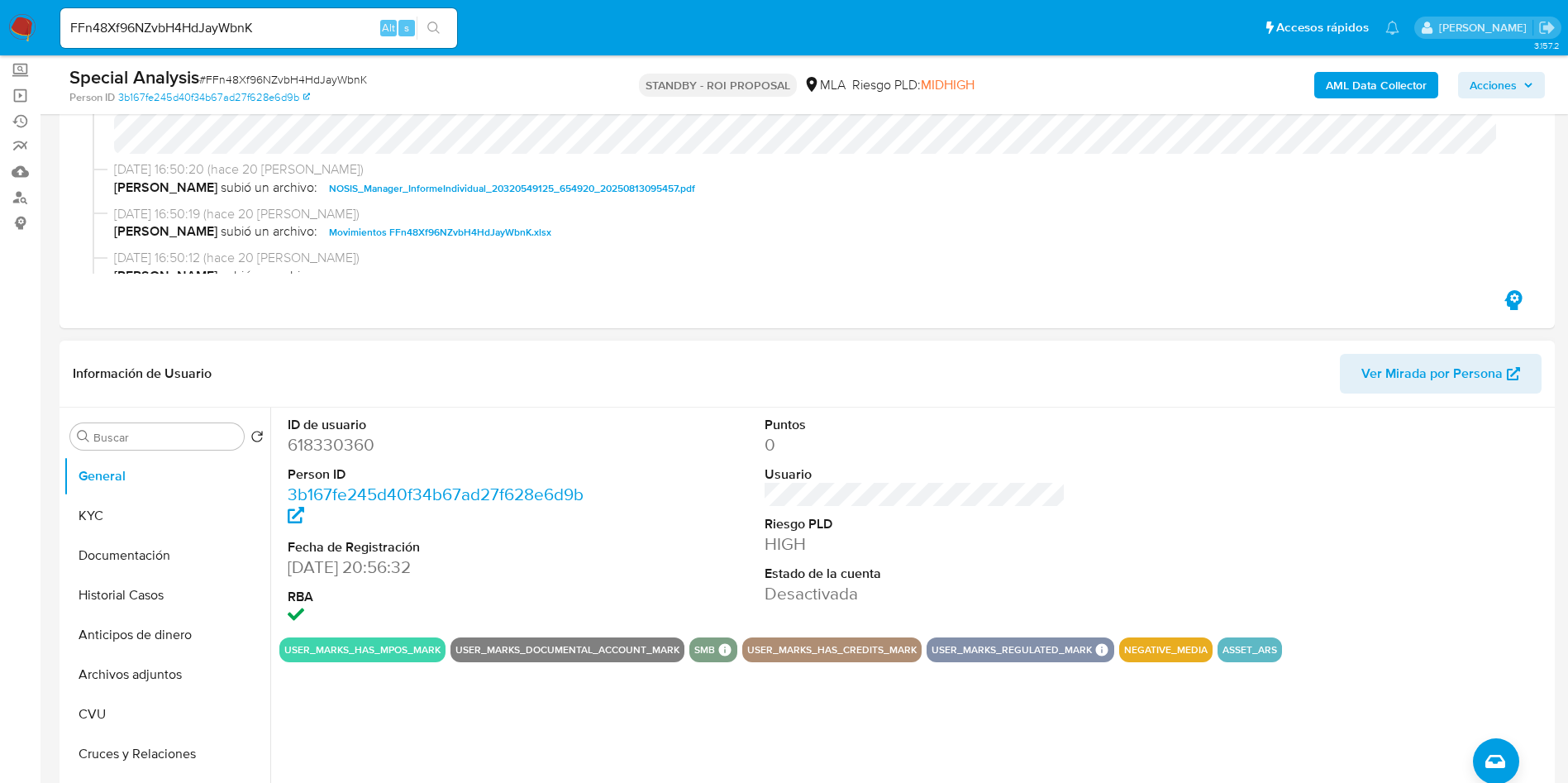
scroll to position [144, 0]
click at [114, 516] on button "KYC" at bounding box center [160, 515] width 193 height 40
